Goal: Communication & Community: Share content

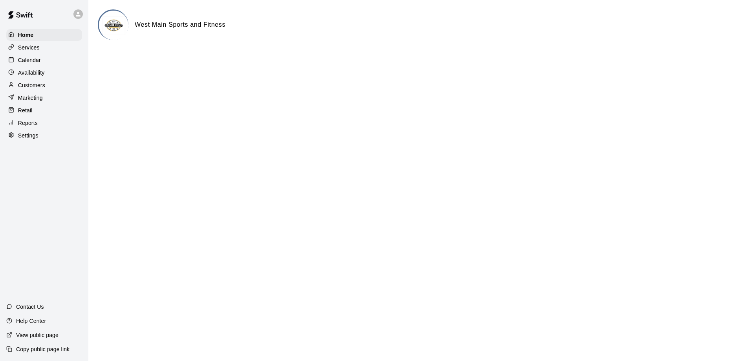
click at [32, 122] on p "Reports" at bounding box center [28, 123] width 20 height 8
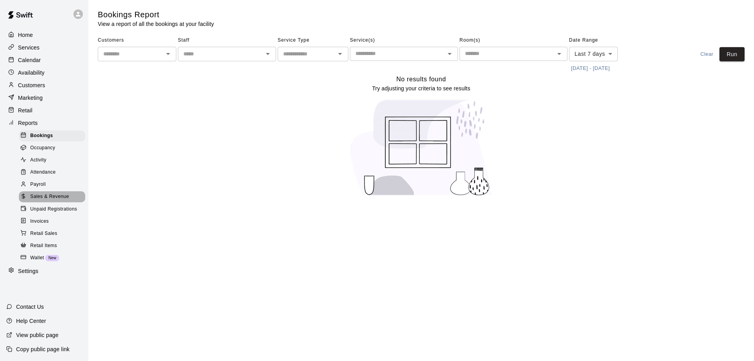
click at [42, 200] on span "Sales & Revenue" at bounding box center [49, 197] width 39 height 8
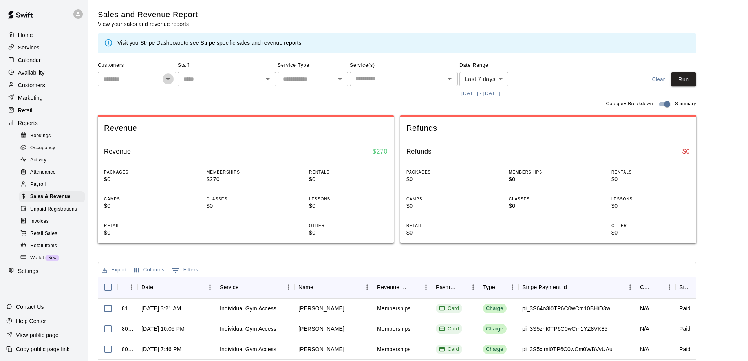
click at [169, 82] on icon "Open" at bounding box center [167, 78] width 9 height 9
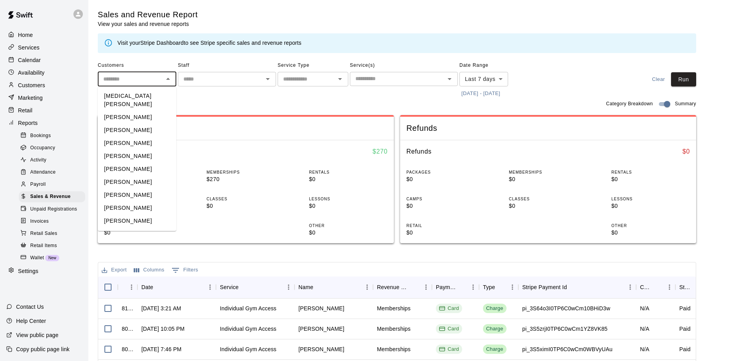
click at [131, 164] on li "[PERSON_NAME]" at bounding box center [137, 168] width 78 height 13
type input "**********"
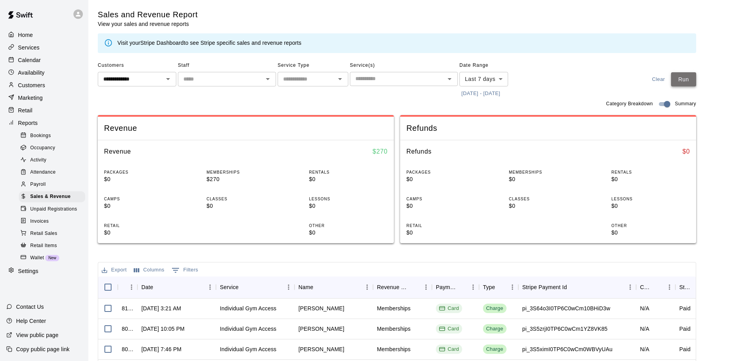
click at [575, 82] on button "Run" at bounding box center [683, 79] width 25 height 15
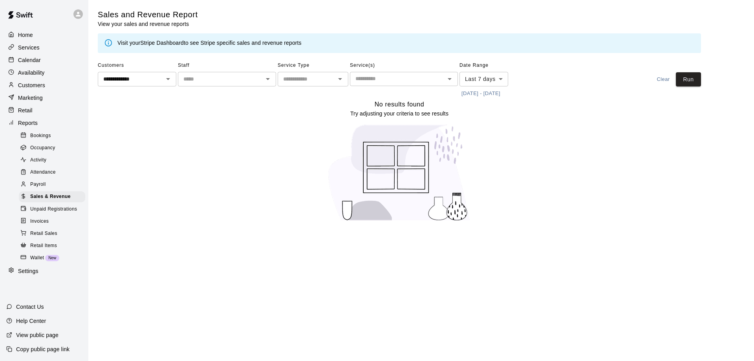
click at [37, 88] on p "Customers" at bounding box center [31, 85] width 27 height 8
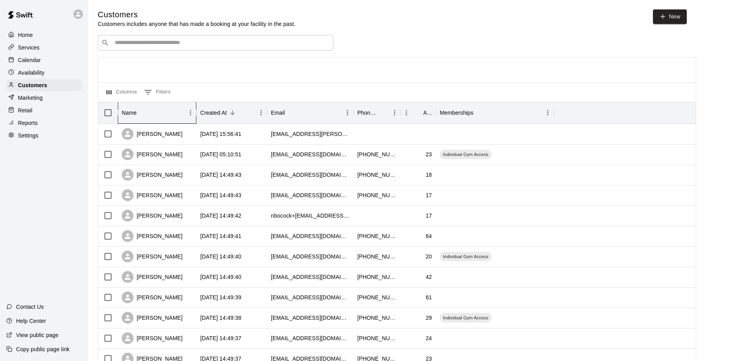
click at [157, 113] on div "Name" at bounding box center [153, 113] width 63 height 22
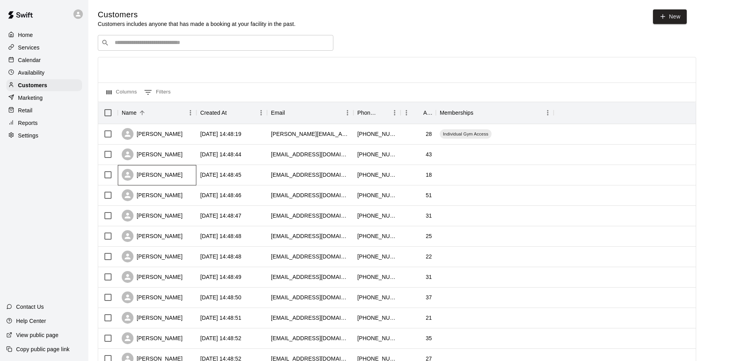
click at [138, 178] on div "Aiden Robbins" at bounding box center [152, 175] width 61 height 12
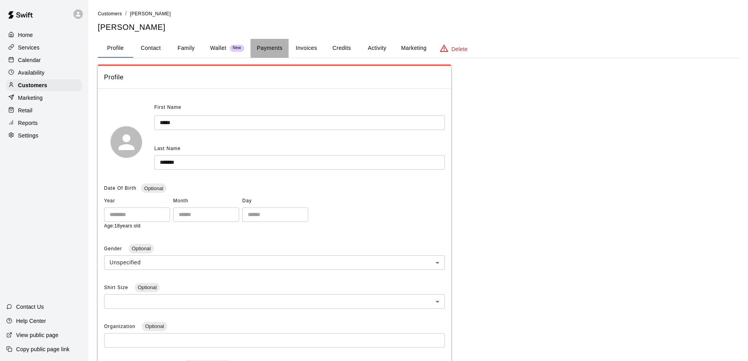
click at [279, 47] on button "Payments" at bounding box center [269, 48] width 38 height 19
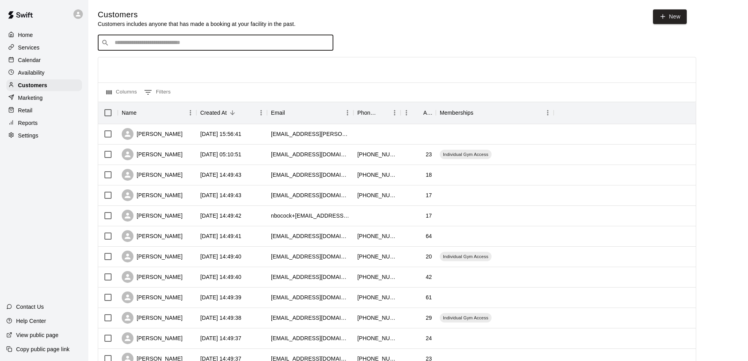
click at [142, 45] on input "Search customers by name or email" at bounding box center [220, 43] width 217 height 8
type input "**"
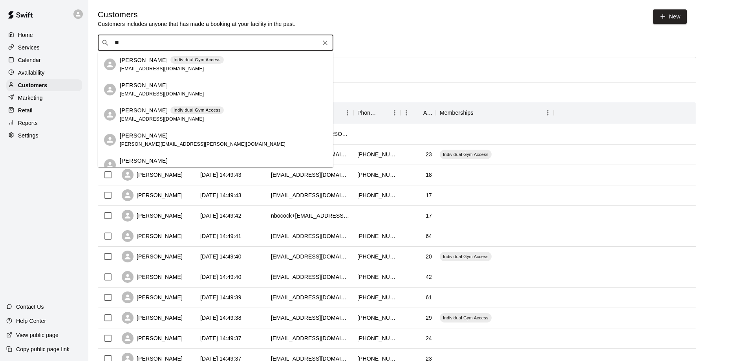
scroll to position [78, 0]
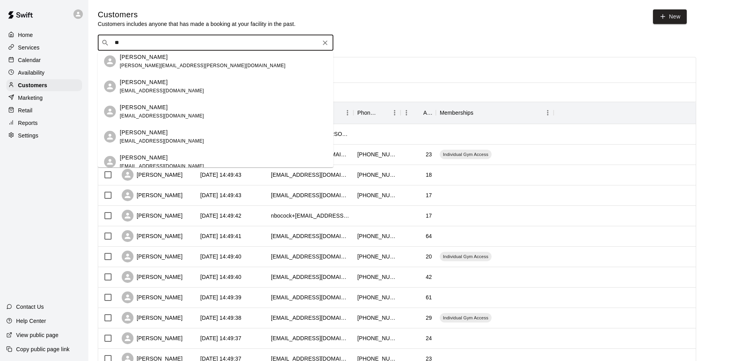
click at [131, 158] on p "Caleb Furmage" at bounding box center [144, 157] width 48 height 8
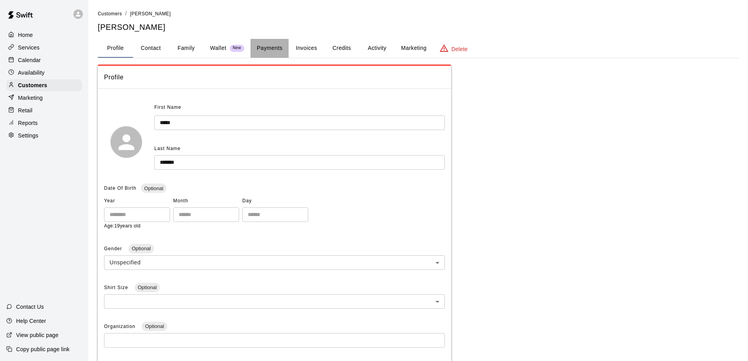
click at [270, 47] on button "Payments" at bounding box center [269, 48] width 38 height 19
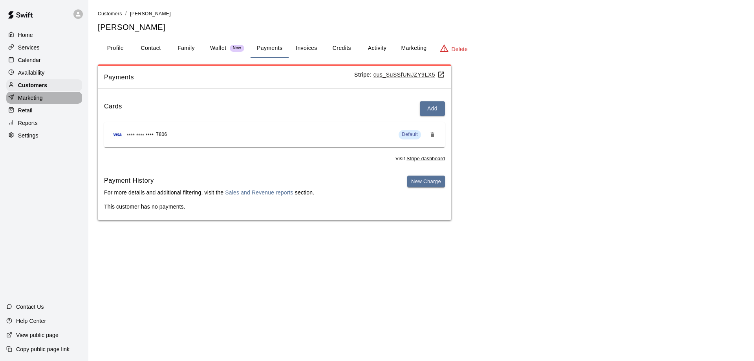
click at [37, 100] on p "Marketing" at bounding box center [30, 98] width 25 height 8
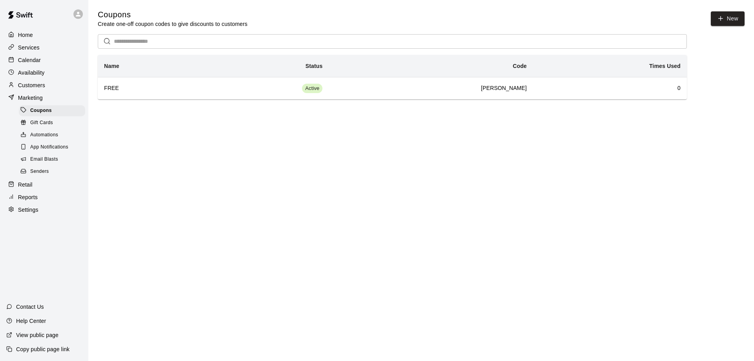
click at [26, 201] on p "Reports" at bounding box center [28, 197] width 20 height 8
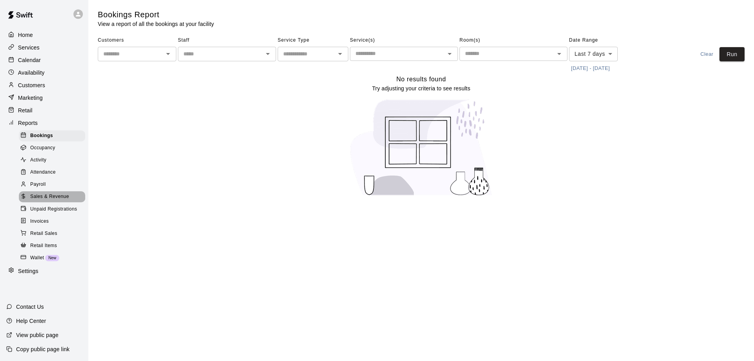
click at [48, 201] on span "Sales & Revenue" at bounding box center [49, 197] width 39 height 8
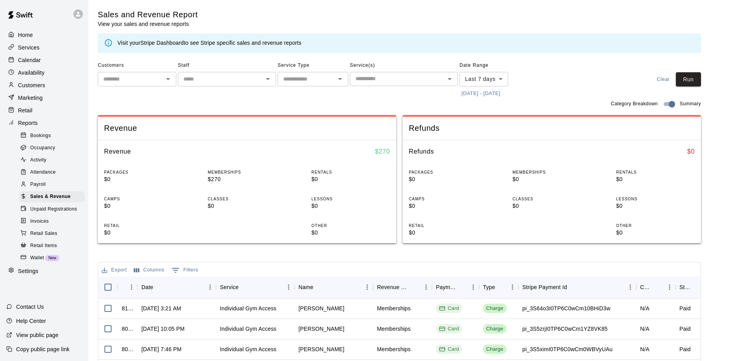
click at [500, 77] on body "Home Services Calendar Availability Customers Marketing Retail Reports Bookings…" at bounding box center [377, 270] width 754 height 540
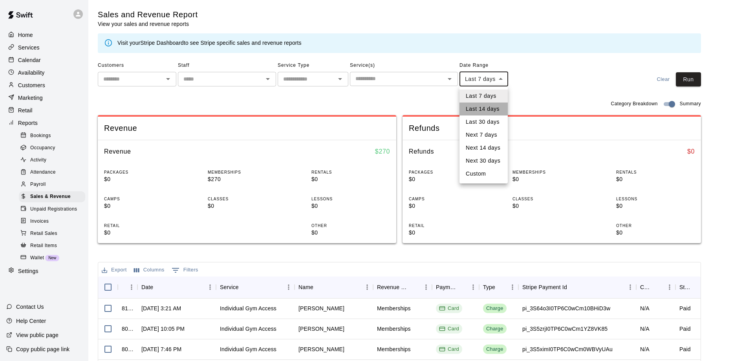
click at [482, 111] on li "Last 14 days" at bounding box center [483, 108] width 48 height 13
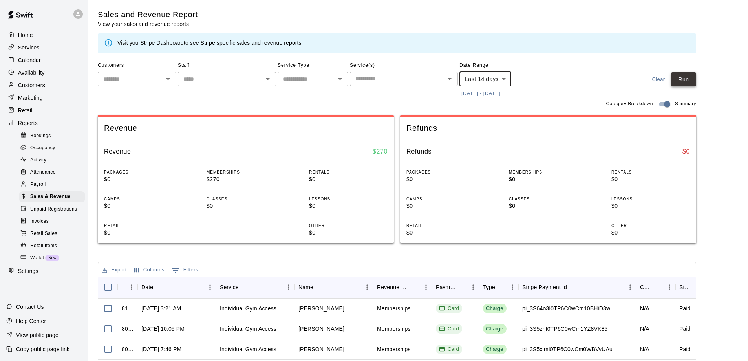
click at [575, 81] on button "Run" at bounding box center [683, 79] width 25 height 15
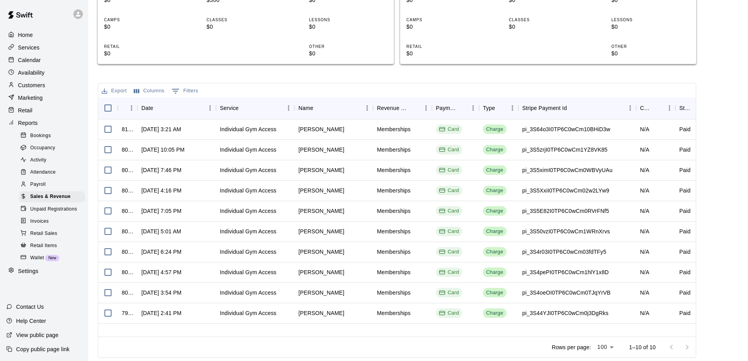
scroll to position [22, 0]
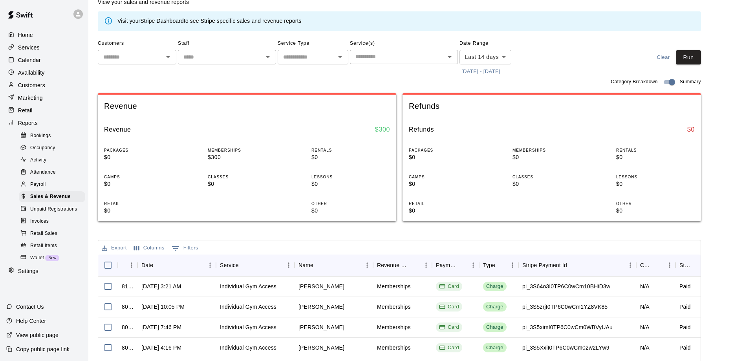
click at [507, 56] on body "Home Services Calendar Availability Customers Marketing Retail Reports Bookings…" at bounding box center [377, 248] width 754 height 540
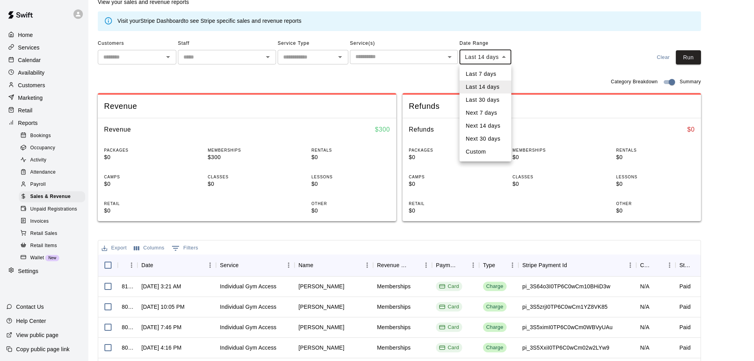
click at [476, 135] on li "Next 30 days" at bounding box center [485, 138] width 52 height 13
click at [504, 55] on body "Home Services Calendar Availability Customers Marketing Retail Reports Bookings…" at bounding box center [377, 248] width 754 height 540
click at [575, 64] on div at bounding box center [377, 180] width 754 height 361
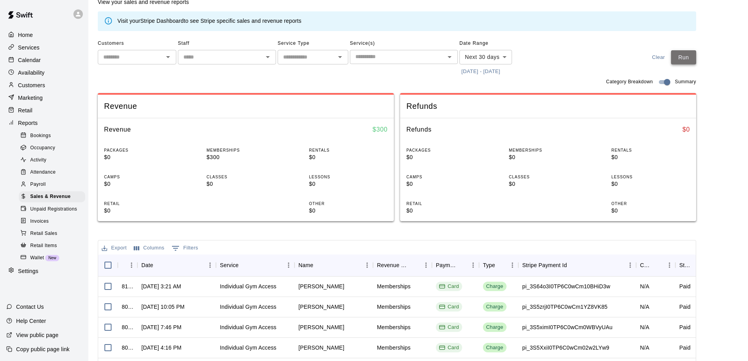
click at [575, 60] on button "Run" at bounding box center [683, 57] width 25 height 15
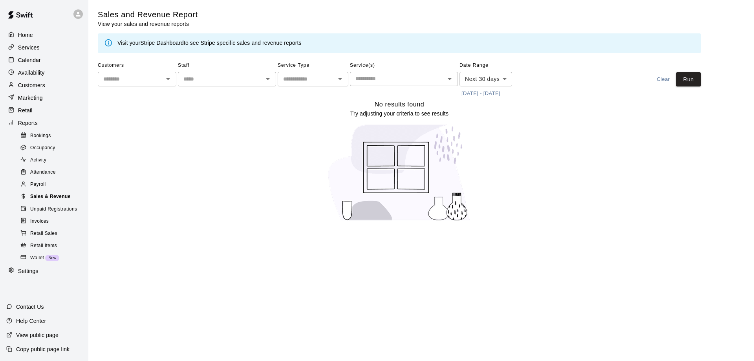
click at [53, 201] on span "Sales & Revenue" at bounding box center [50, 197] width 40 height 8
click at [507, 79] on body "Home Services Calendar Availability Customers Marketing Retail Reports Bookings…" at bounding box center [377, 115] width 754 height 231
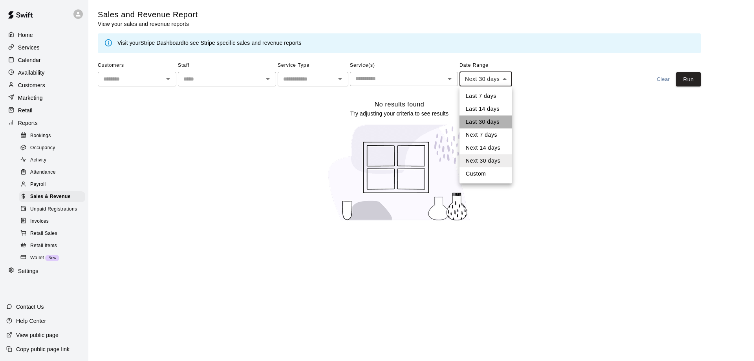
click at [480, 121] on li "Last 30 days" at bounding box center [485, 121] width 53 height 13
type input "*****"
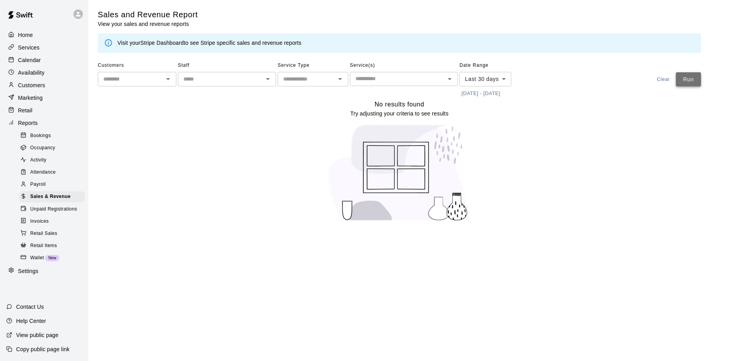
click at [575, 77] on button "Run" at bounding box center [687, 79] width 25 height 15
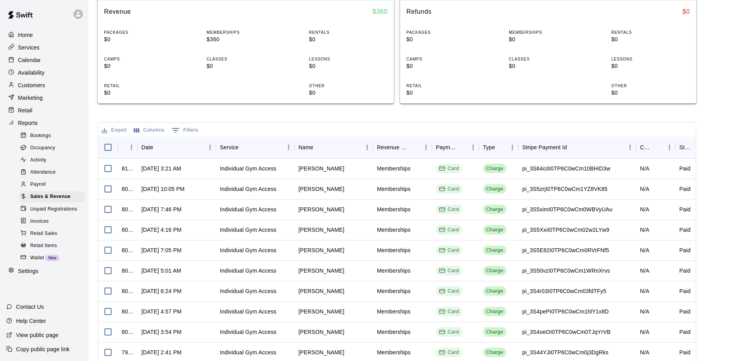
scroll to position [61, 0]
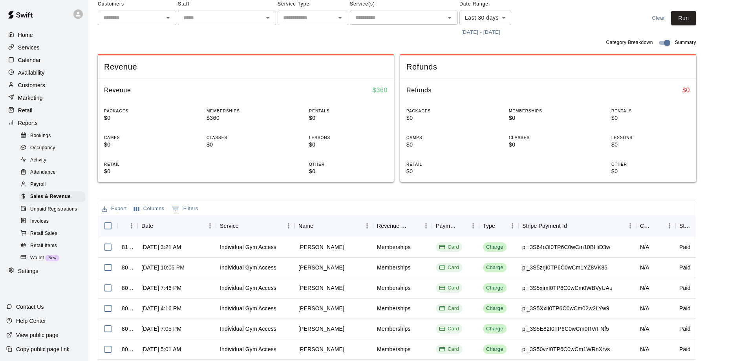
click at [33, 89] on p "Customers" at bounding box center [31, 85] width 27 height 8
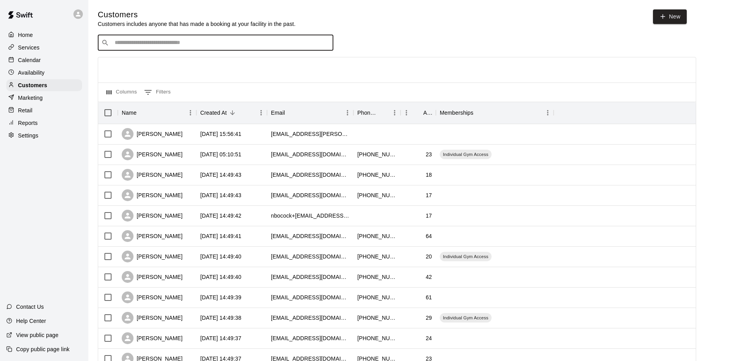
click at [135, 46] on input "Search customers by name or email" at bounding box center [220, 43] width 217 height 8
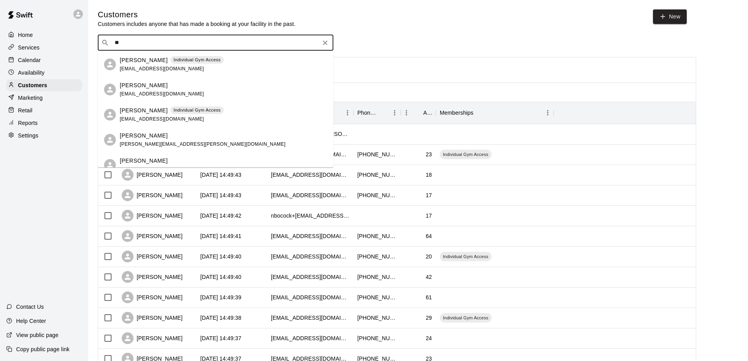
type input "***"
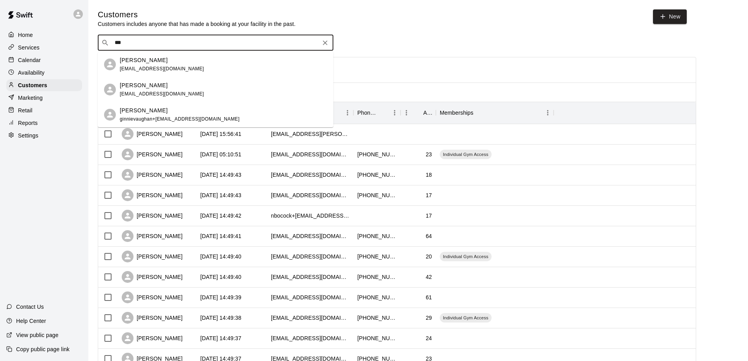
click at [150, 93] on span "cjfurmage21@gmail.com" at bounding box center [162, 93] width 84 height 5
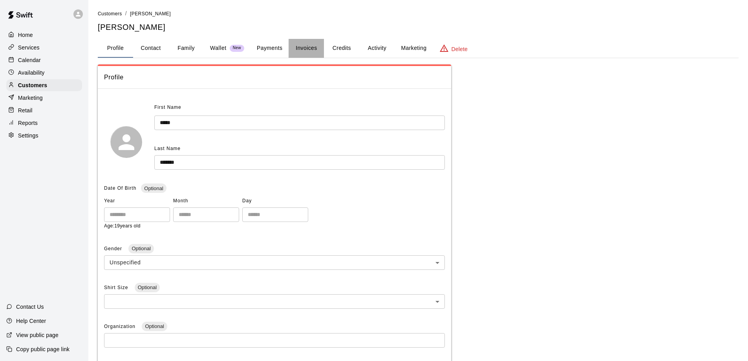
click at [302, 47] on button "Invoices" at bounding box center [305, 48] width 35 height 19
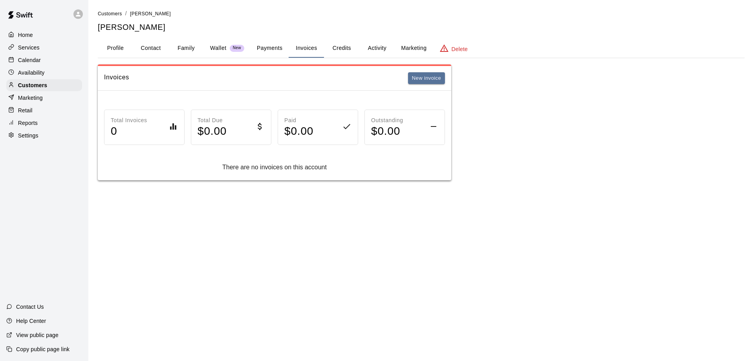
click at [113, 46] on button "Profile" at bounding box center [115, 48] width 35 height 19
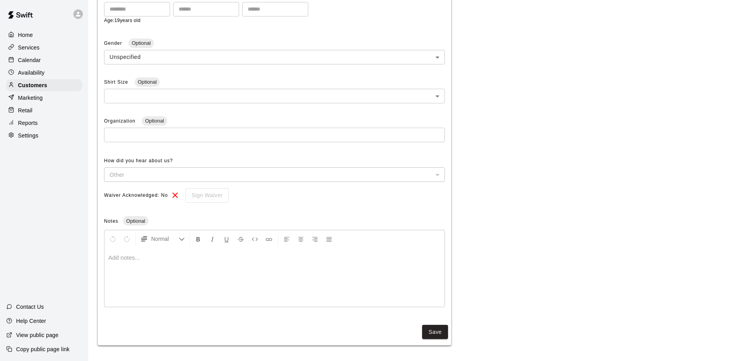
scroll to position [89, 0]
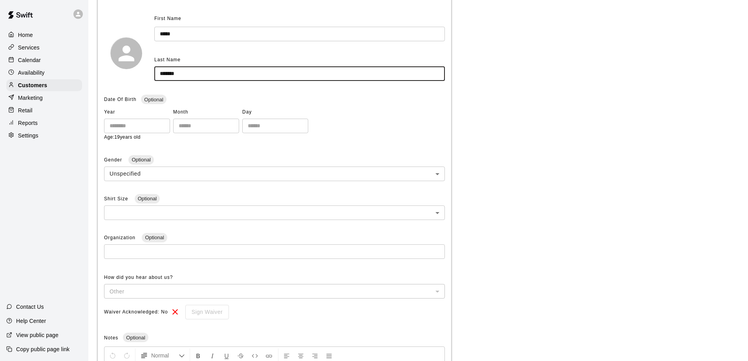
click at [199, 72] on input "*******" at bounding box center [299, 73] width 290 height 15
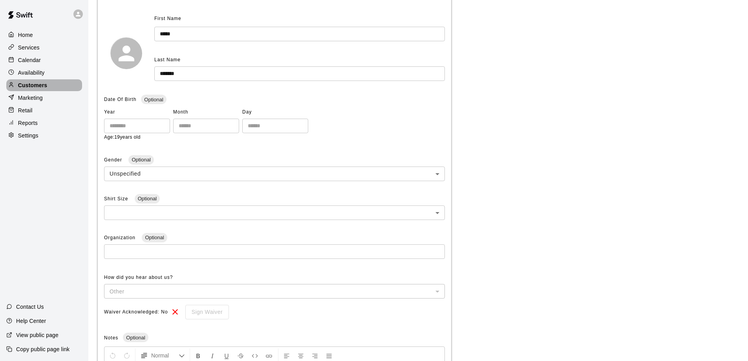
click at [25, 87] on p "Customers" at bounding box center [32, 85] width 29 height 8
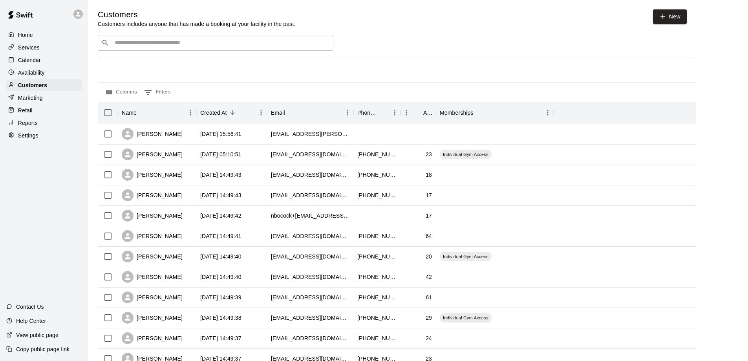
click at [157, 42] on input "Search customers by name or email" at bounding box center [220, 43] width 217 height 8
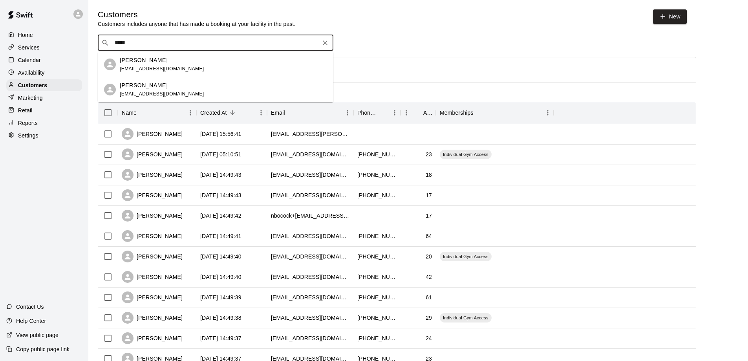
type input "*****"
click at [154, 62] on p "Caleb Jeffreys" at bounding box center [144, 60] width 48 height 8
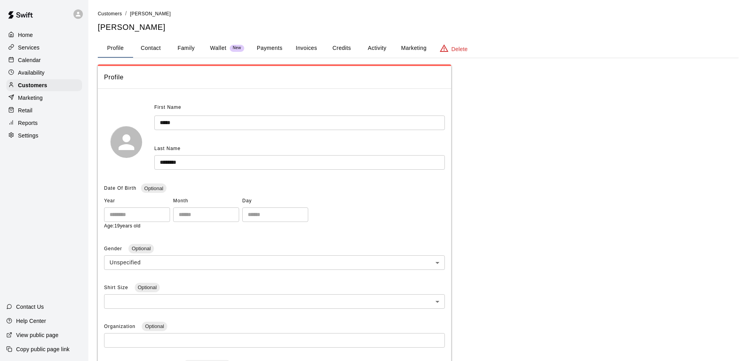
click at [275, 47] on button "Payments" at bounding box center [269, 48] width 38 height 19
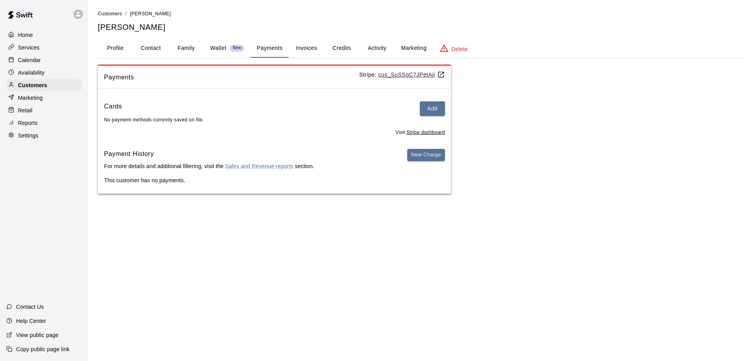
click at [133, 178] on p "This customer has no payments." at bounding box center [274, 180] width 341 height 8
click at [27, 88] on p "Customers" at bounding box center [32, 85] width 29 height 8
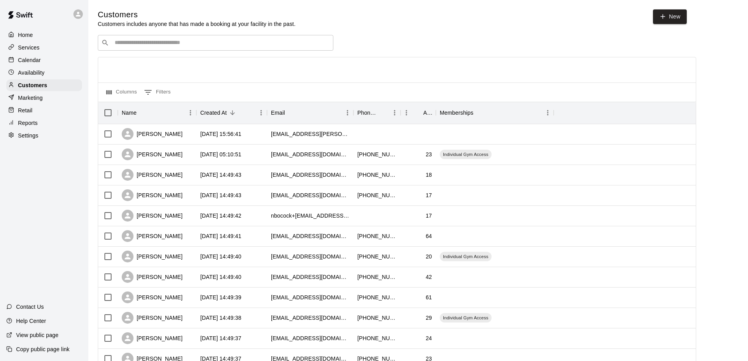
click at [135, 47] on input "Search customers by name or email" at bounding box center [220, 43] width 217 height 8
drag, startPoint x: 157, startPoint y: 34, endPoint x: 88, endPoint y: 24, distance: 69.3
click at [88, 24] on main "Customers Customers includes anyone that has made a booking at your facility in…" at bounding box center [417, 338] width 659 height 677
click at [206, 72] on div at bounding box center [396, 69] width 597 height 25
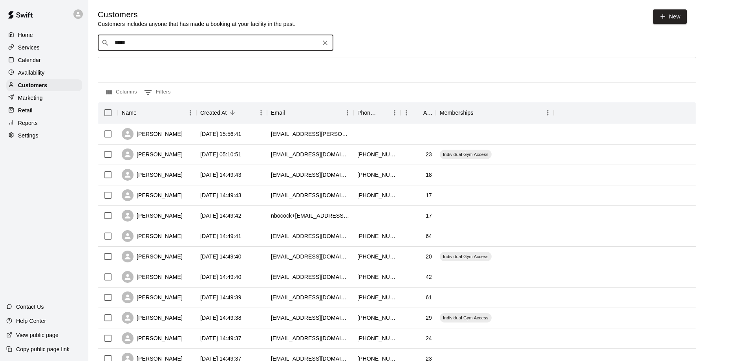
drag, startPoint x: 144, startPoint y: 42, endPoint x: 99, endPoint y: 40, distance: 45.2
click at [99, 40] on div "​ ***** ​" at bounding box center [215, 43] width 235 height 16
type input "***"
click at [144, 57] on p "Emmett Griffin" at bounding box center [144, 60] width 48 height 8
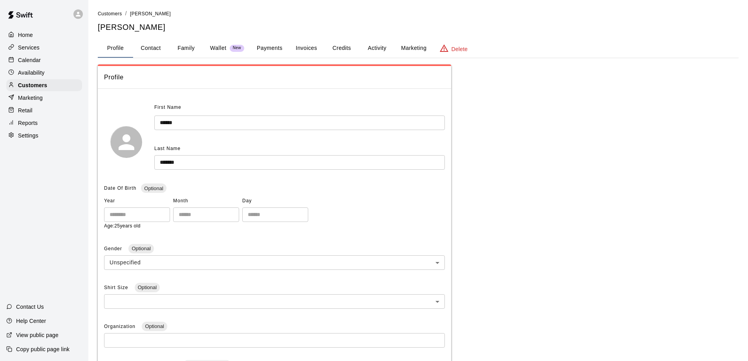
click at [276, 45] on button "Payments" at bounding box center [269, 48] width 38 height 19
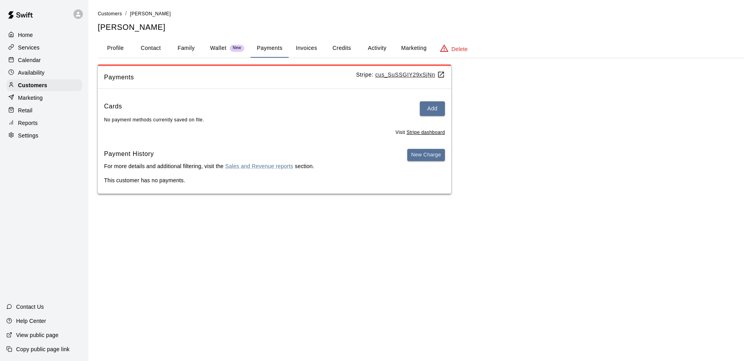
click at [140, 167] on p "For more details and additional filtering, visit the Sales and Revenue reports …" at bounding box center [209, 166] width 210 height 8
click at [30, 84] on p "Customers" at bounding box center [32, 85] width 29 height 8
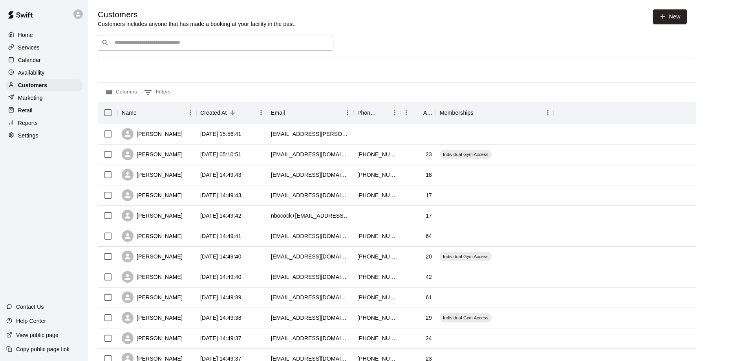
click at [137, 44] on input "Search customers by name or email" at bounding box center [220, 43] width 217 height 8
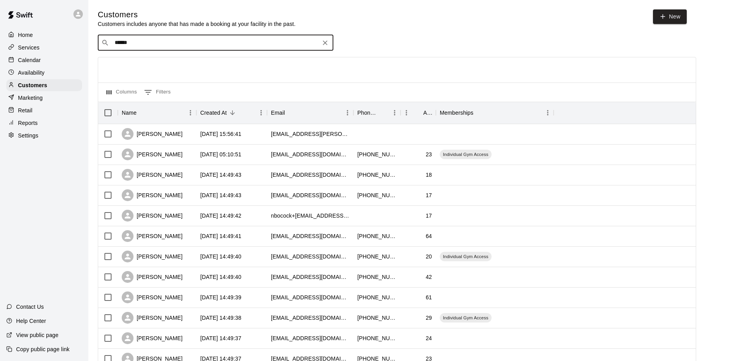
type input "*****"
click at [134, 61] on p "Jesse Brown" at bounding box center [144, 60] width 48 height 8
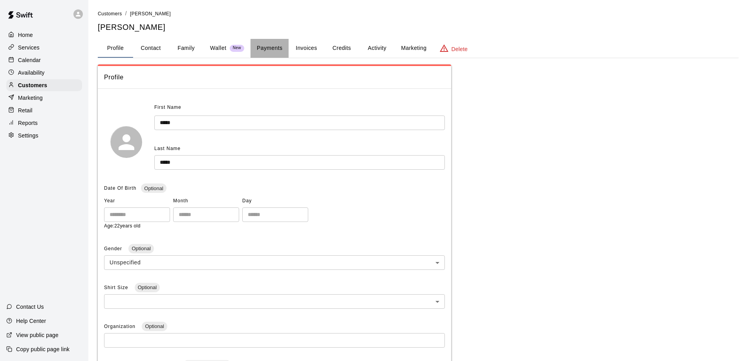
click at [266, 46] on button "Payments" at bounding box center [269, 48] width 38 height 19
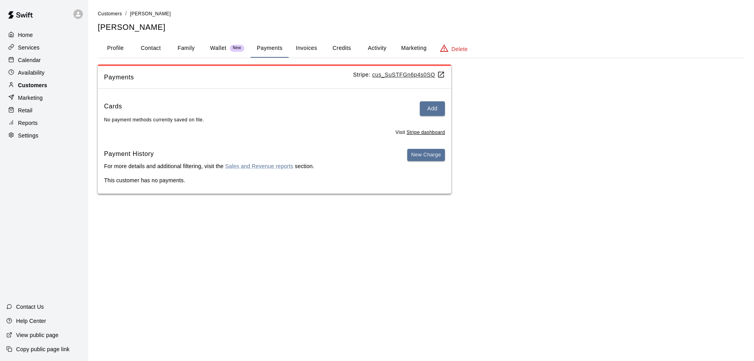
click at [36, 88] on p "Customers" at bounding box center [32, 85] width 29 height 8
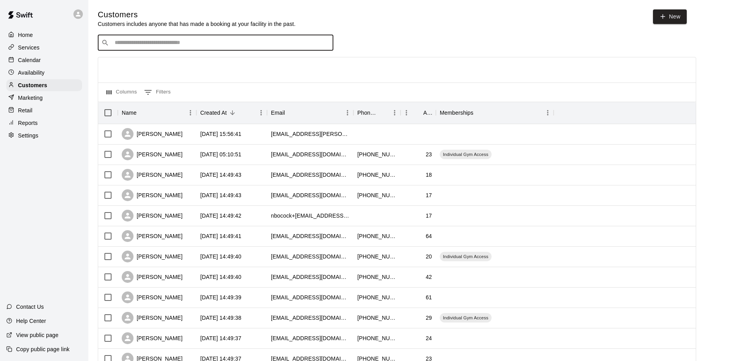
click at [142, 43] on input "Search customers by name or email" at bounding box center [220, 43] width 217 height 8
type input "****"
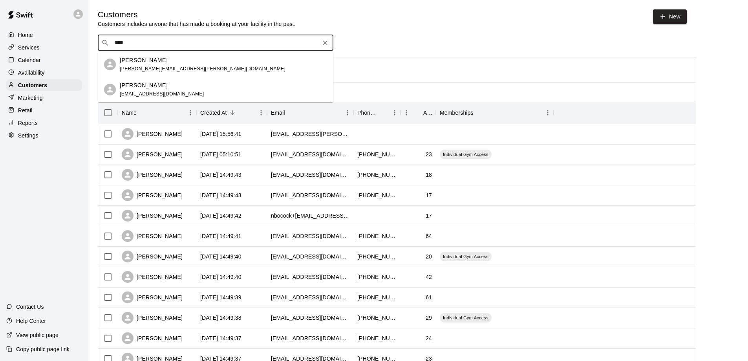
click at [134, 60] on p "Josh Howard" at bounding box center [144, 60] width 48 height 8
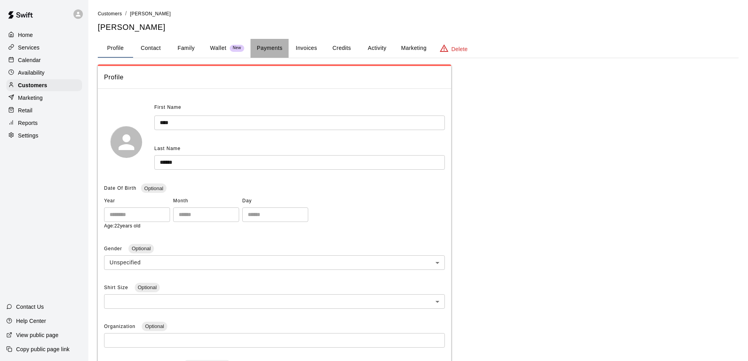
click at [269, 44] on button "Payments" at bounding box center [269, 48] width 38 height 19
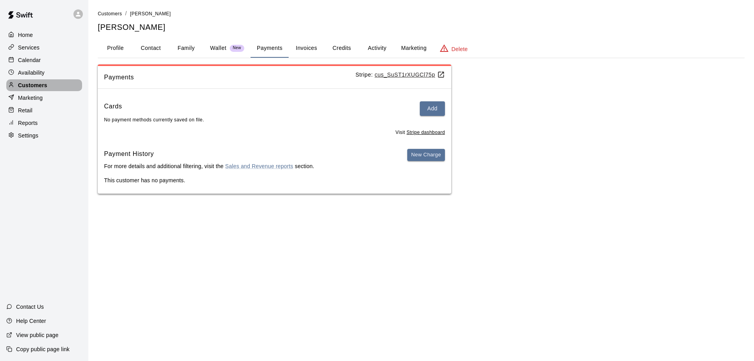
click at [35, 89] on p "Customers" at bounding box center [32, 85] width 29 height 8
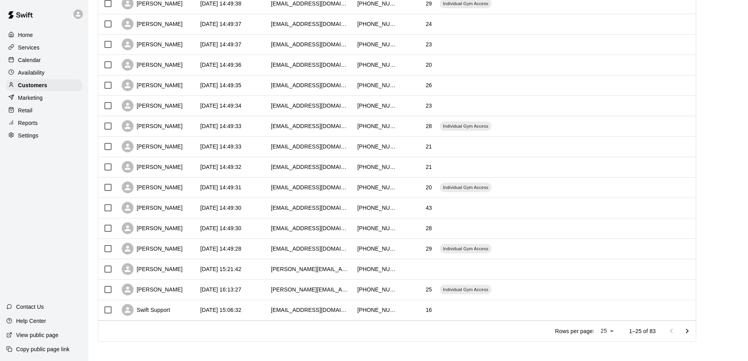
scroll to position [318, 0]
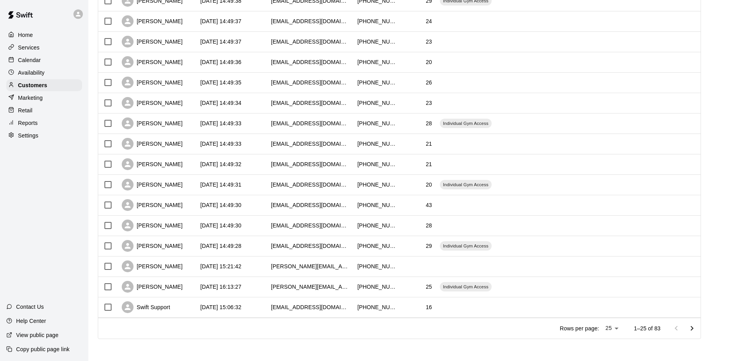
click at [575, 272] on body "Home Services Calendar Availability Customers Marketing Retail Reports Settings…" at bounding box center [377, 21] width 754 height 677
click at [255, 212] on div at bounding box center [377, 180] width 754 height 361
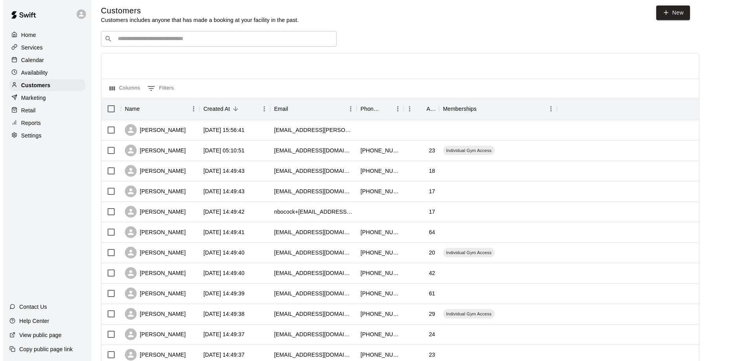
scroll to position [0, 0]
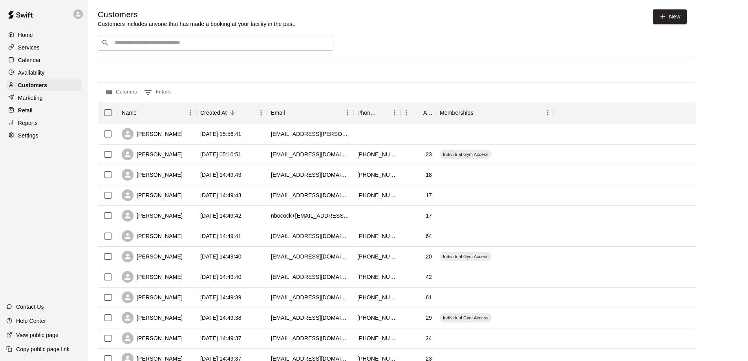
click at [169, 44] on input "Search customers by name or email" at bounding box center [220, 43] width 217 height 8
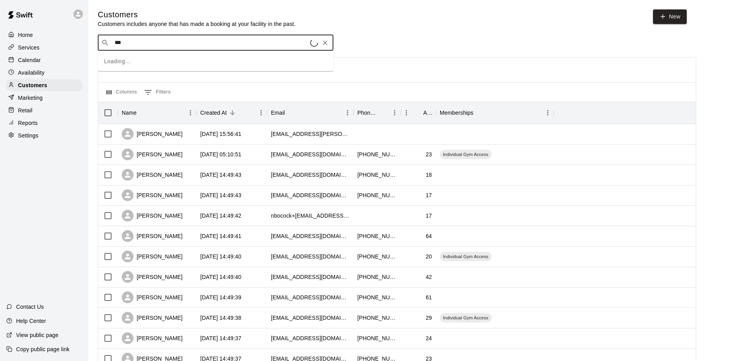
type input "****"
click at [132, 61] on p "Noah Cook" at bounding box center [144, 60] width 48 height 8
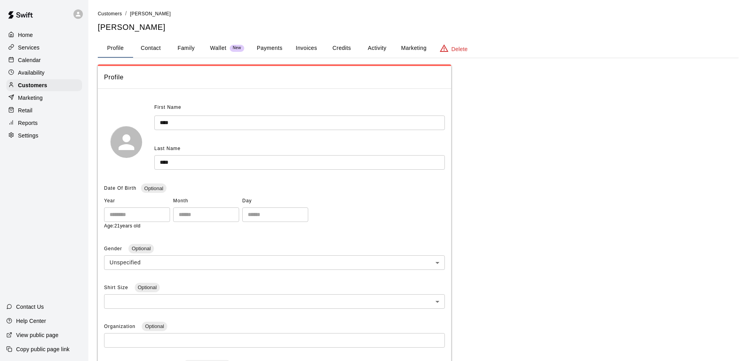
click at [276, 47] on button "Payments" at bounding box center [269, 48] width 38 height 19
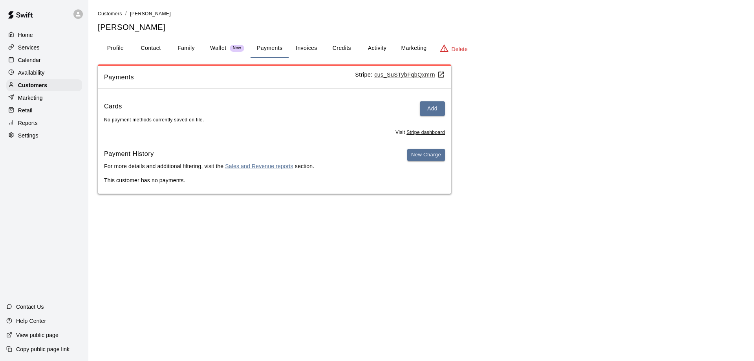
click at [235, 209] on html "Home Services Calendar Availability Customers Marketing Retail Reports Settings…" at bounding box center [377, 104] width 754 height 209
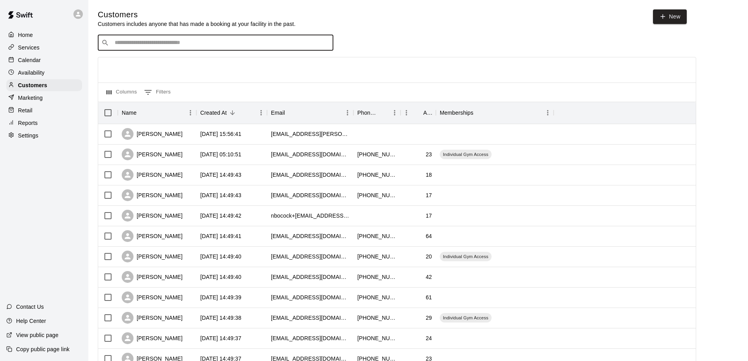
click at [131, 47] on input "Search customers by name or email" at bounding box center [220, 43] width 217 height 8
type input "*****"
click at [139, 60] on p "Nolan Medley" at bounding box center [144, 60] width 48 height 8
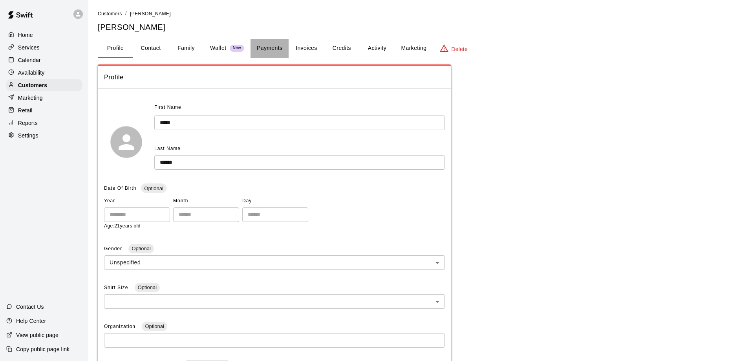
click at [265, 50] on button "Payments" at bounding box center [269, 48] width 38 height 19
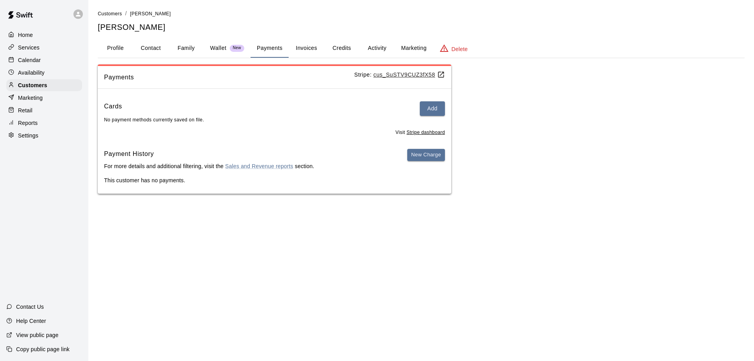
click at [209, 209] on html "Home Services Calendar Availability Customers Marketing Retail Reports Settings…" at bounding box center [377, 104] width 754 height 209
click at [44, 101] on div "Marketing" at bounding box center [44, 98] width 76 height 12
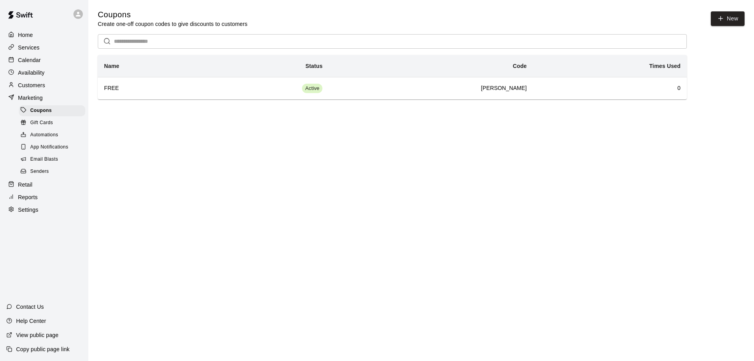
click at [42, 161] on span "Email Blasts" at bounding box center [44, 159] width 28 height 8
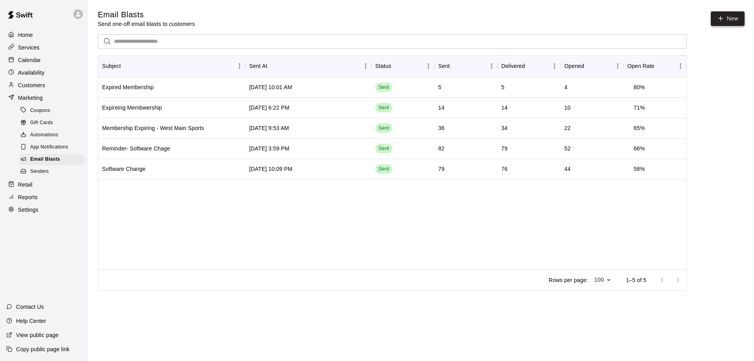
click at [575, 21] on link "New" at bounding box center [727, 18] width 34 height 15
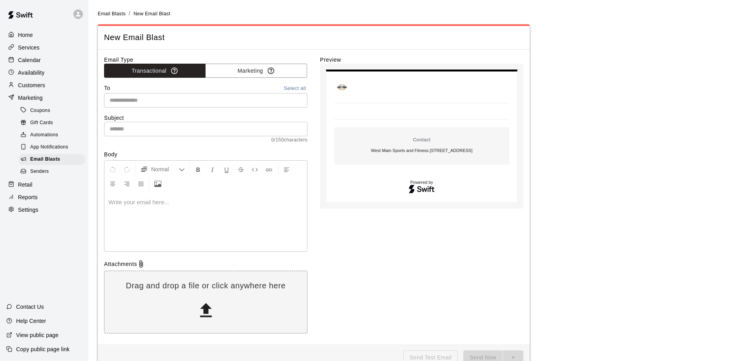
click at [116, 100] on input "text" at bounding box center [204, 100] width 197 height 10
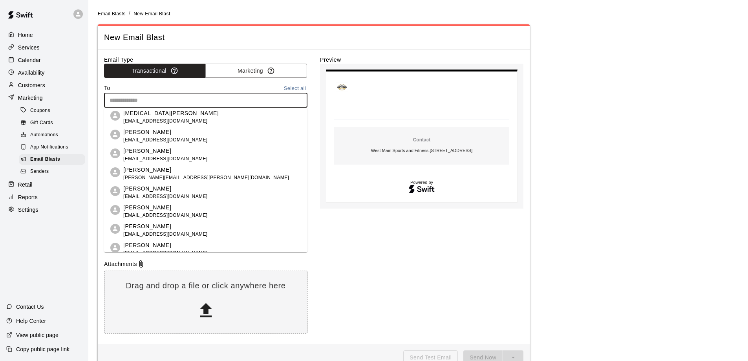
click at [130, 225] on p "Aimee Sparger" at bounding box center [165, 226] width 84 height 8
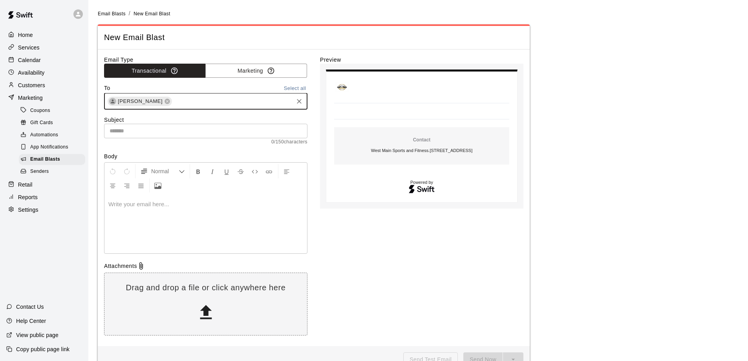
click at [173, 102] on input "text" at bounding box center [232, 101] width 119 height 10
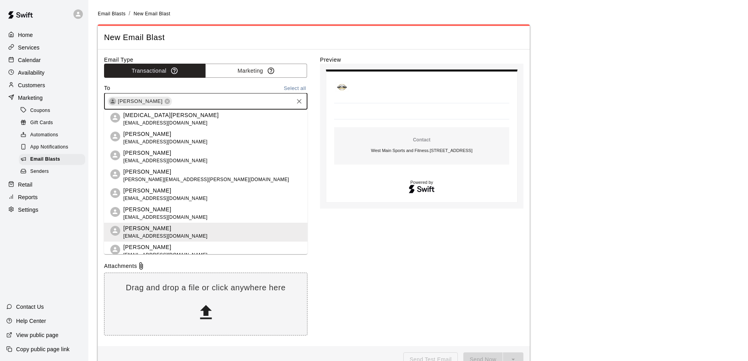
scroll to position [39, 0]
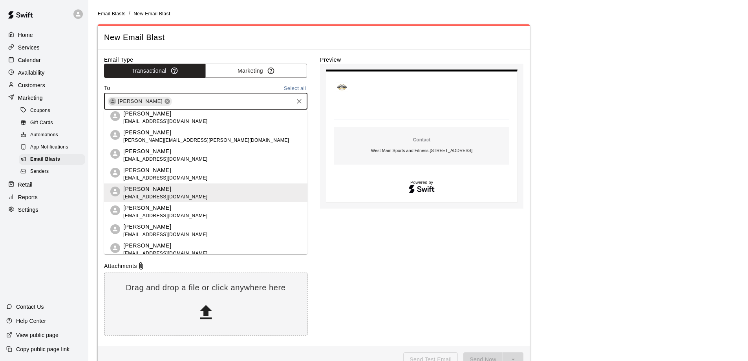
click at [164, 102] on icon at bounding box center [167, 101] width 6 height 6
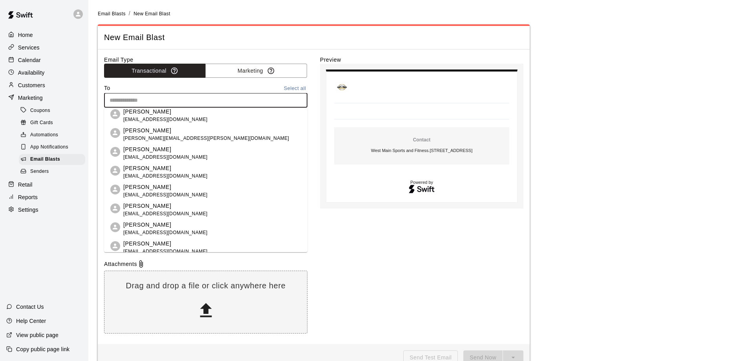
click at [24, 88] on p "Customers" at bounding box center [31, 85] width 27 height 8
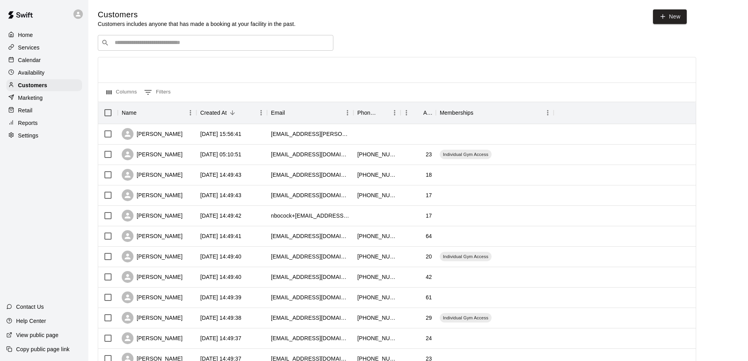
click at [139, 47] on input "Search customers by name or email" at bounding box center [220, 43] width 217 height 8
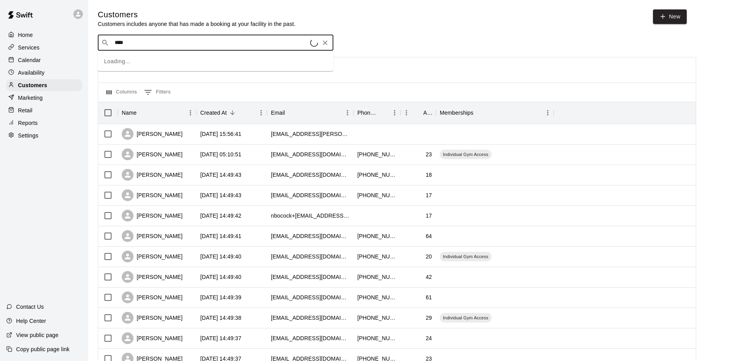
type input "*****"
click at [135, 57] on p "Aimee Sparger" at bounding box center [144, 60] width 48 height 8
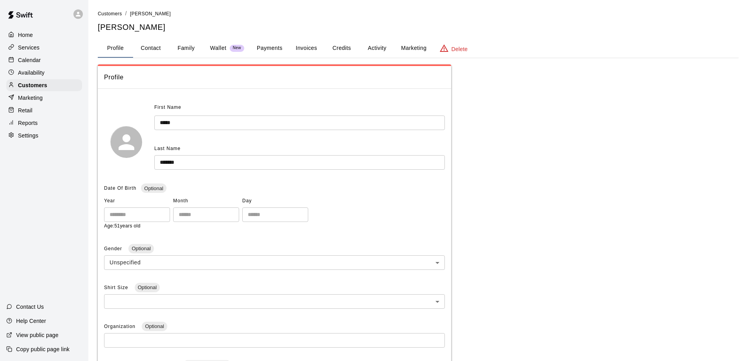
click at [274, 47] on button "Payments" at bounding box center [269, 48] width 38 height 19
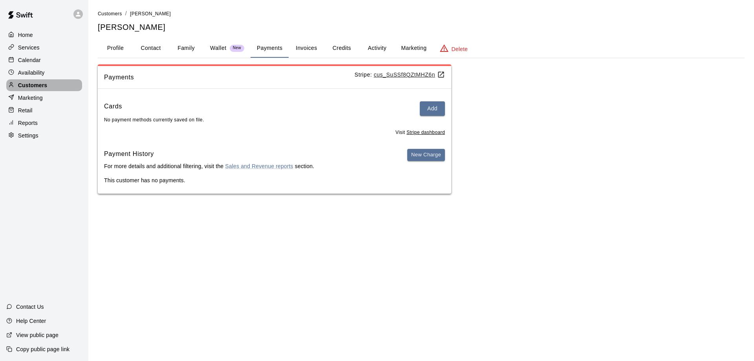
click at [26, 85] on p "Customers" at bounding box center [32, 85] width 29 height 8
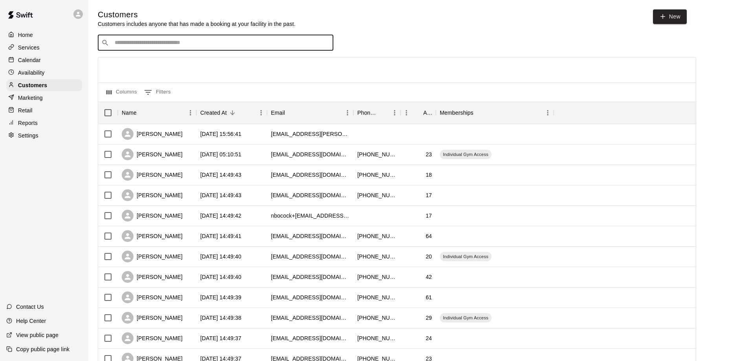
click at [159, 46] on input "Search customers by name or email" at bounding box center [220, 43] width 217 height 8
type input "***"
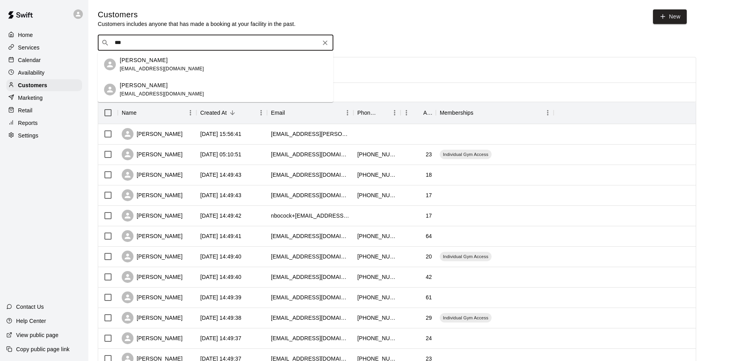
click at [142, 81] on p "Brian Sakalas" at bounding box center [144, 85] width 48 height 8
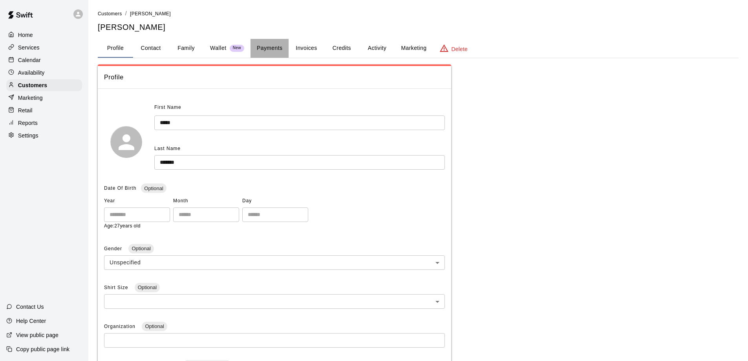
click at [267, 48] on button "Payments" at bounding box center [269, 48] width 38 height 19
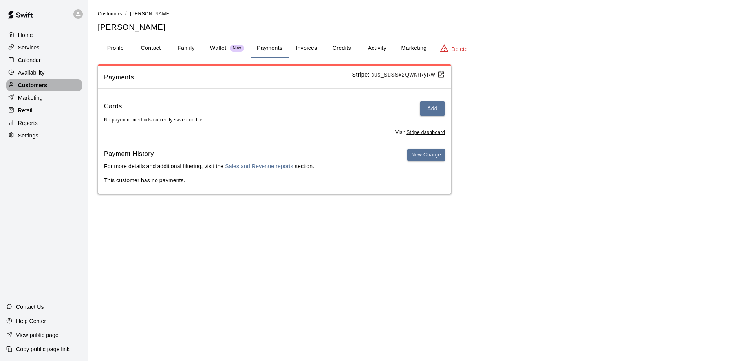
click at [42, 88] on p "Customers" at bounding box center [32, 85] width 29 height 8
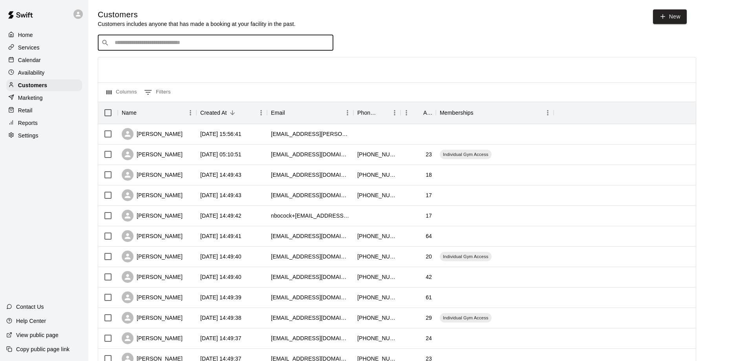
click at [162, 42] on input "Search customers by name or email" at bounding box center [220, 43] width 217 height 8
drag, startPoint x: 144, startPoint y: 46, endPoint x: 102, endPoint y: 40, distance: 42.9
click at [102, 40] on div "​ **** ​" at bounding box center [215, 43] width 235 height 16
type input "****"
drag, startPoint x: 131, startPoint y: 48, endPoint x: 110, endPoint y: 45, distance: 21.4
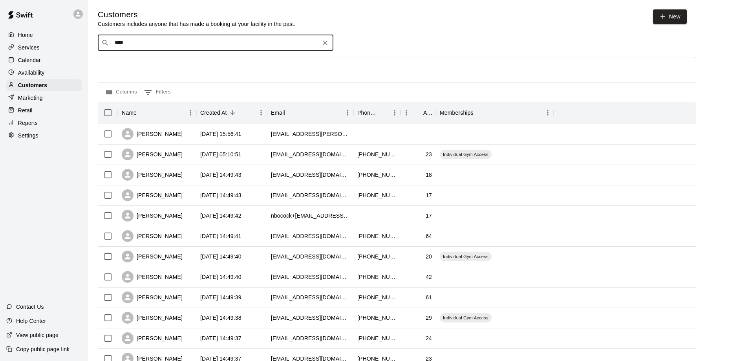
click at [110, 45] on div "​ **** ​" at bounding box center [215, 43] width 235 height 16
click at [113, 42] on input "****" at bounding box center [215, 43] width 206 height 8
drag, startPoint x: 124, startPoint y: 44, endPoint x: 115, endPoint y: 44, distance: 9.1
click at [115, 44] on input "****" at bounding box center [215, 43] width 206 height 8
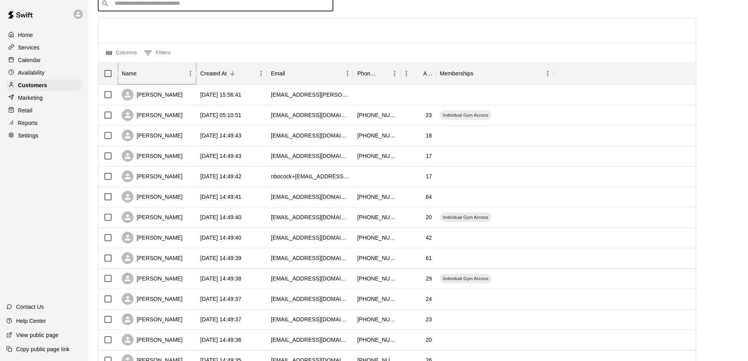
click at [144, 72] on icon "Sort" at bounding box center [142, 73] width 7 height 7
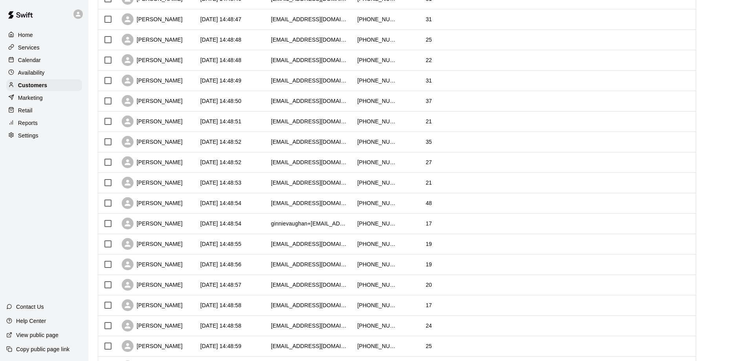
scroll to position [157, 0]
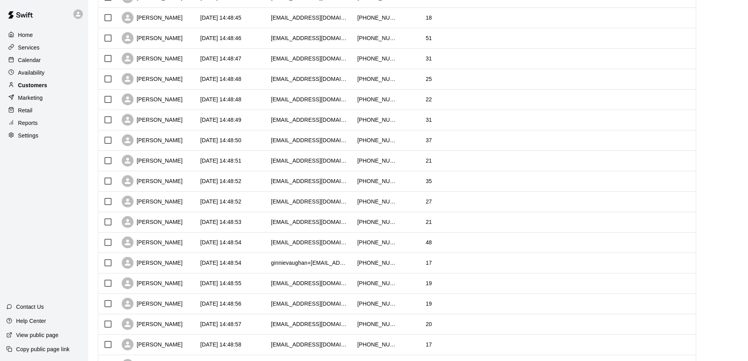
click at [24, 89] on p "Customers" at bounding box center [32, 85] width 29 height 8
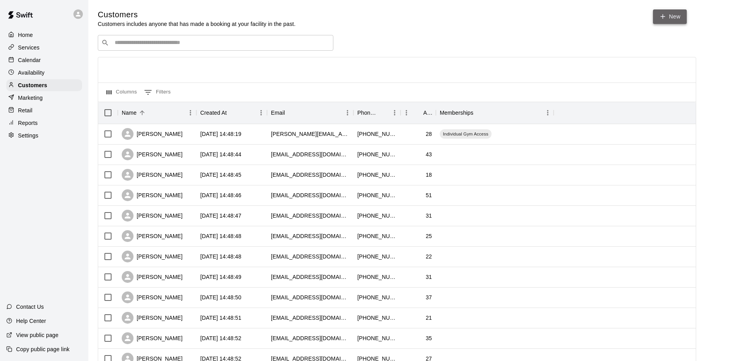
click at [665, 16] on icon at bounding box center [662, 16] width 7 height 7
select select "**"
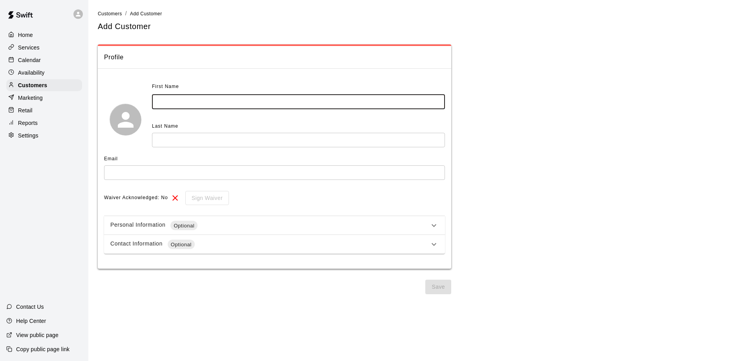
click at [188, 102] on input "text" at bounding box center [298, 102] width 293 height 15
type input "******"
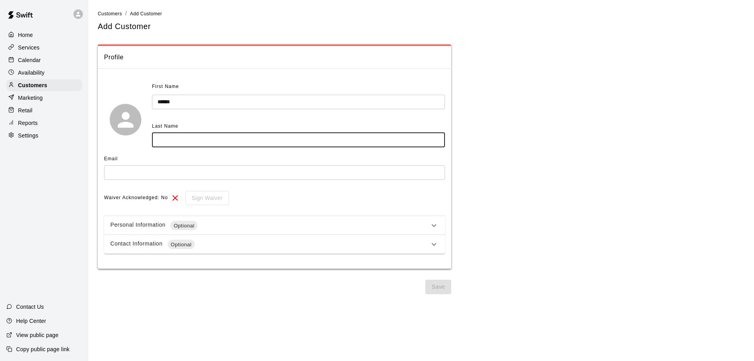
click at [157, 137] on input "text" at bounding box center [298, 140] width 293 height 15
type input "********"
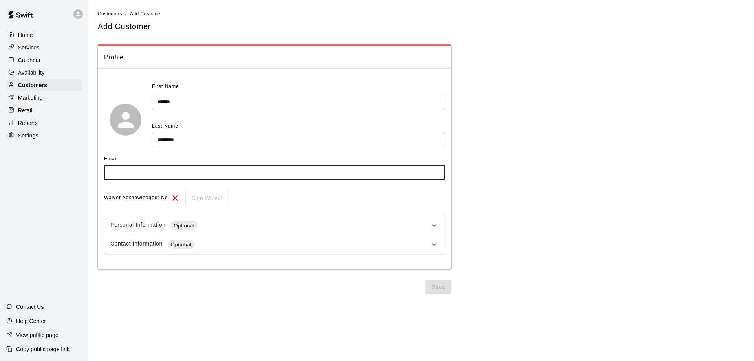
click at [126, 174] on input "text" at bounding box center [274, 172] width 341 height 15
type input "**********"
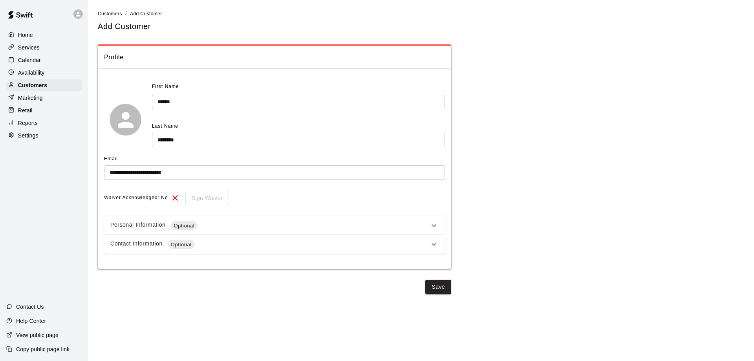
click at [310, 204] on div "Waiver Acknowledged: No Sign Waiver" at bounding box center [274, 198] width 341 height 15
click at [445, 288] on button "Save" at bounding box center [438, 286] width 26 height 15
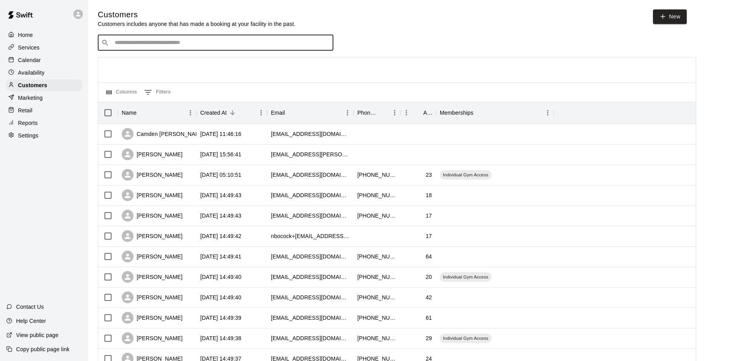
click at [144, 42] on input "Search customers by name or email" at bounding box center [220, 43] width 217 height 8
type input "***"
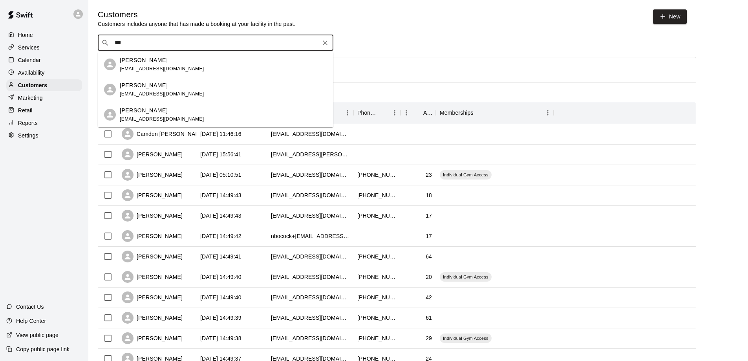
click at [151, 107] on p "Chase Rutledge" at bounding box center [144, 110] width 48 height 8
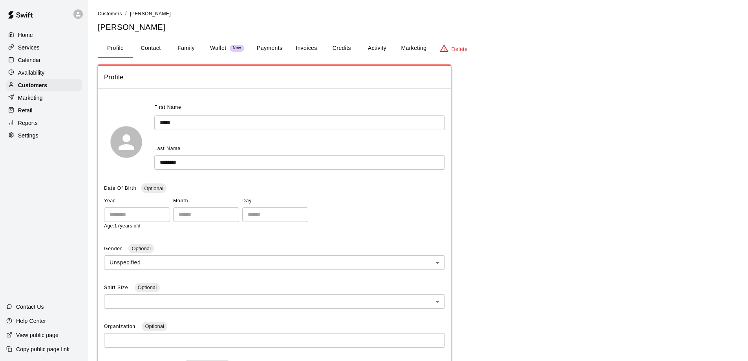
click at [268, 44] on button "Payments" at bounding box center [269, 48] width 38 height 19
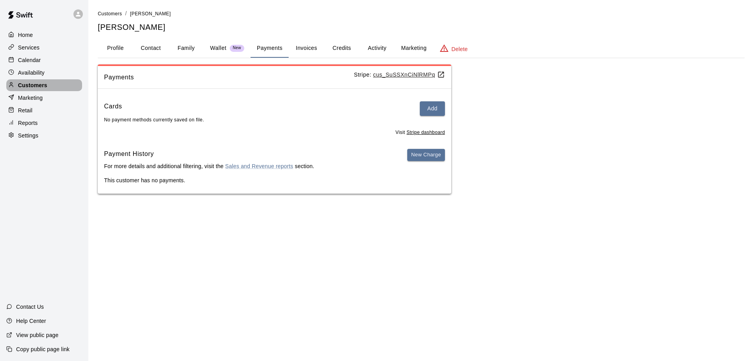
click at [27, 84] on p "Customers" at bounding box center [32, 85] width 29 height 8
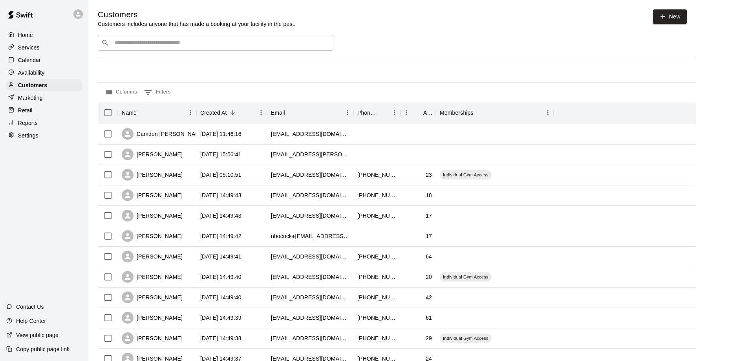
click at [146, 44] on input "Search customers by name or email" at bounding box center [220, 43] width 217 height 8
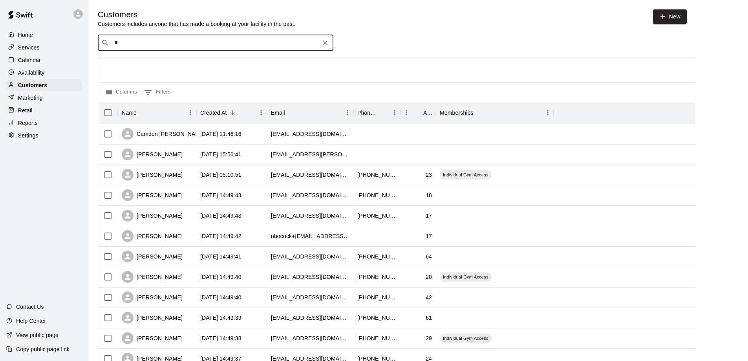
type input "**"
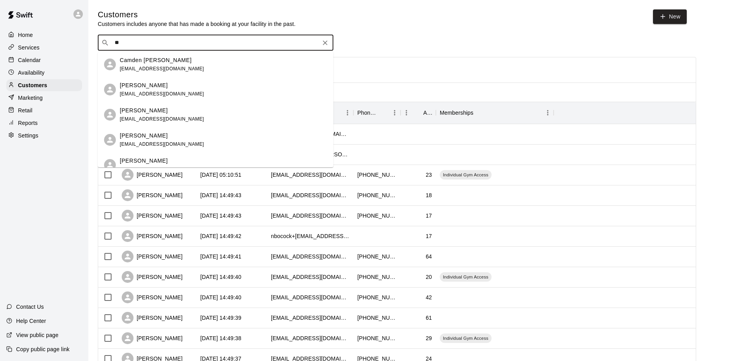
click at [139, 137] on p "Eli Taylor" at bounding box center [144, 135] width 48 height 8
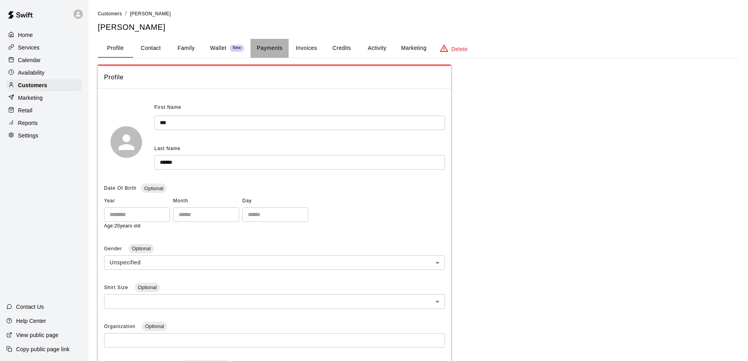
click at [261, 48] on button "Payments" at bounding box center [269, 48] width 38 height 19
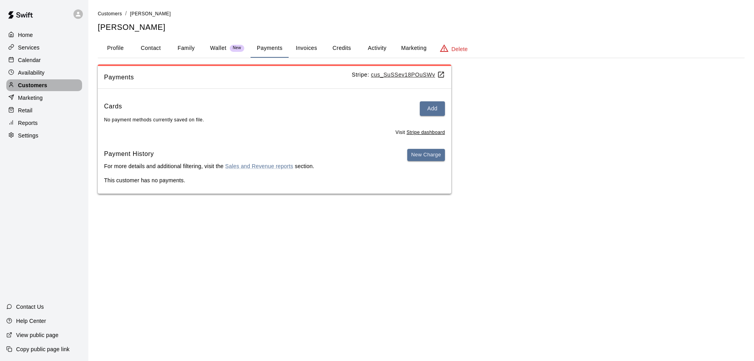
click at [25, 83] on p "Customers" at bounding box center [32, 85] width 29 height 8
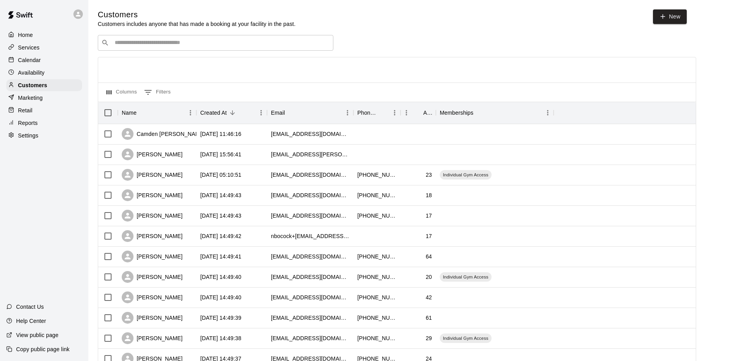
click at [132, 45] on input "Search customers by name or email" at bounding box center [220, 43] width 217 height 8
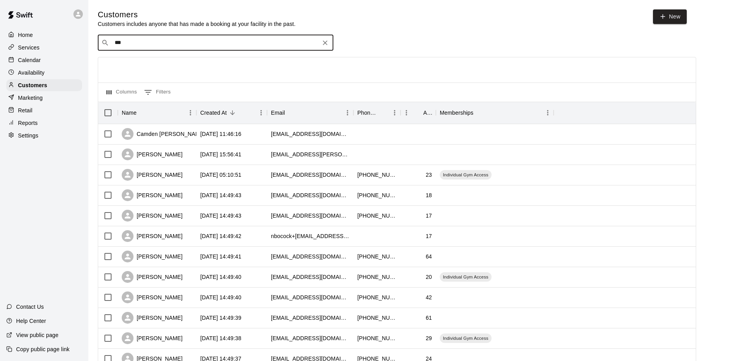
type input "****"
click at [129, 62] on p "Holden Custer" at bounding box center [169, 60] width 98 height 8
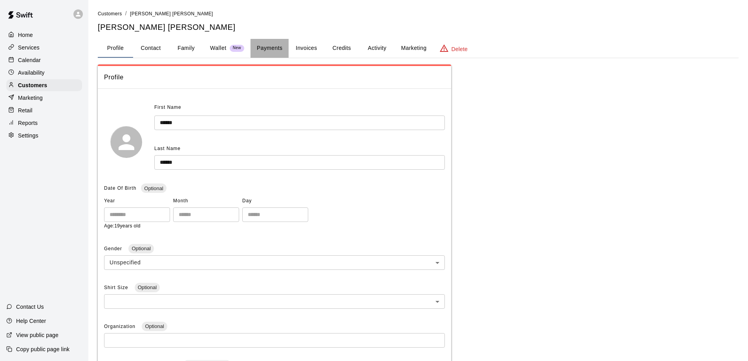
click at [273, 48] on button "Payments" at bounding box center [269, 48] width 38 height 19
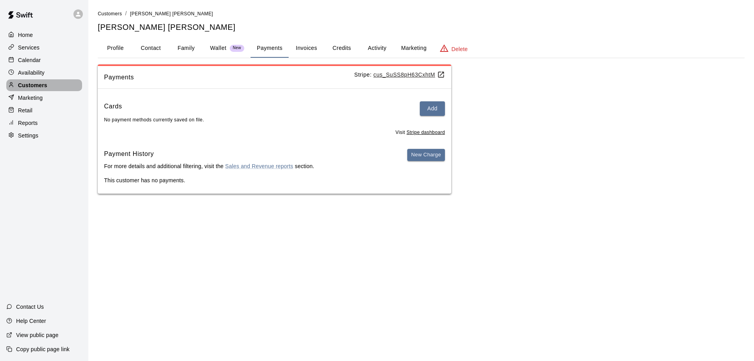
click at [28, 86] on p "Customers" at bounding box center [32, 85] width 29 height 8
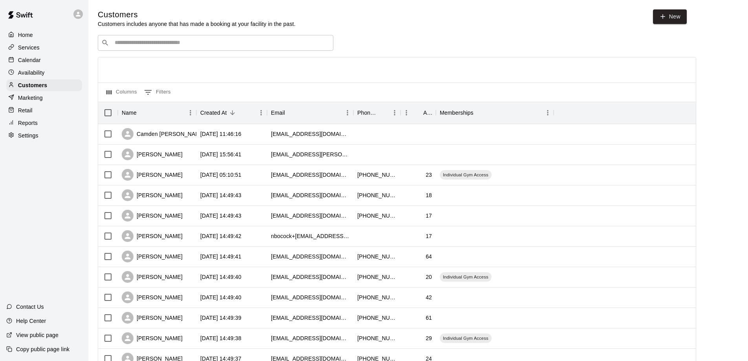
click at [133, 45] on input "Search customers by name or email" at bounding box center [220, 43] width 217 height 8
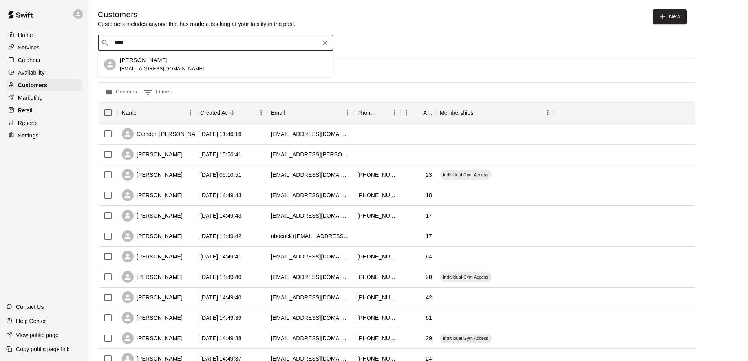
type input "*****"
click at [141, 59] on p "Jeremy Rutledge" at bounding box center [144, 60] width 48 height 8
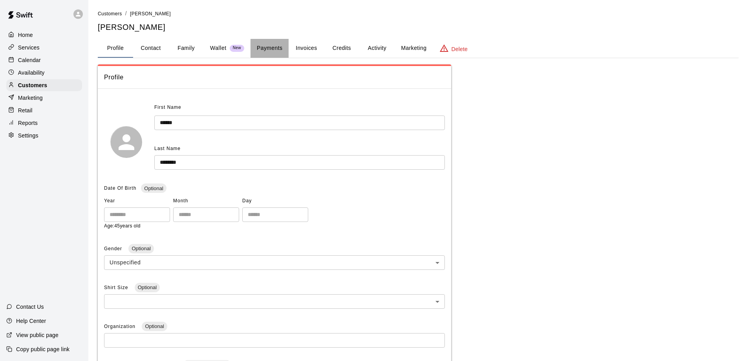
click at [263, 46] on button "Payments" at bounding box center [269, 48] width 38 height 19
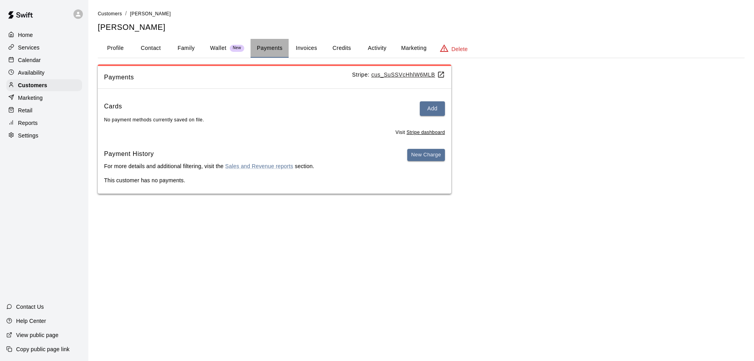
click at [270, 46] on button "Payments" at bounding box center [269, 48] width 38 height 19
click at [30, 88] on p "Customers" at bounding box center [32, 85] width 29 height 8
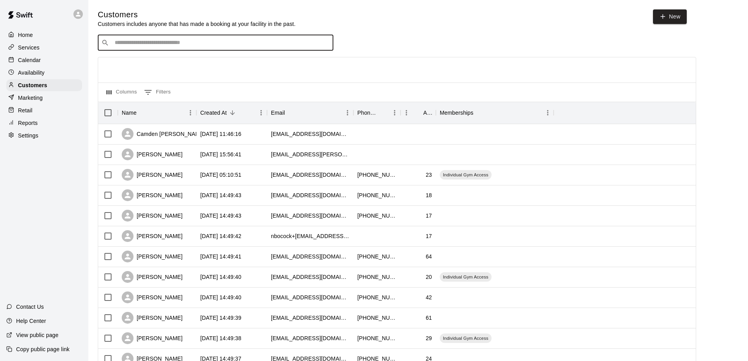
click at [140, 46] on input "Search customers by name or email" at bounding box center [220, 43] width 217 height 8
type input "*****"
click at [142, 62] on p "Logan Taylor" at bounding box center [144, 60] width 48 height 8
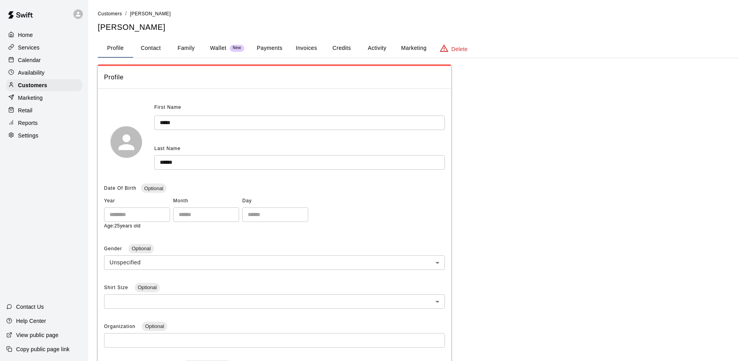
click at [268, 46] on button "Payments" at bounding box center [269, 48] width 38 height 19
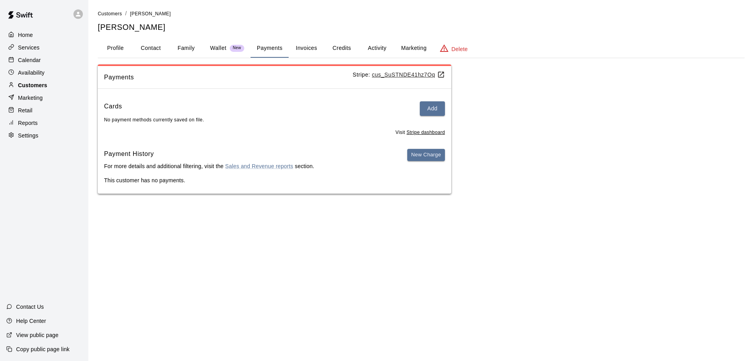
click at [35, 84] on p "Customers" at bounding box center [32, 85] width 29 height 8
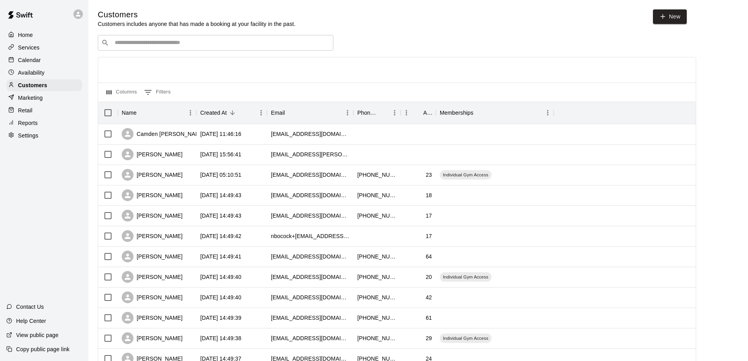
click at [148, 48] on div "​ ​" at bounding box center [215, 43] width 235 height 16
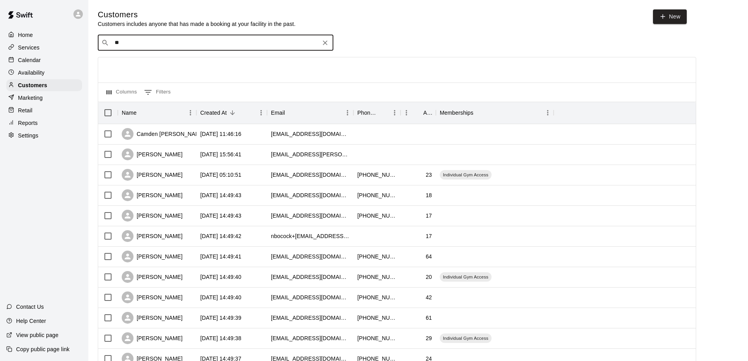
type input "***"
click at [141, 60] on p "Mia Simpson" at bounding box center [144, 60] width 48 height 8
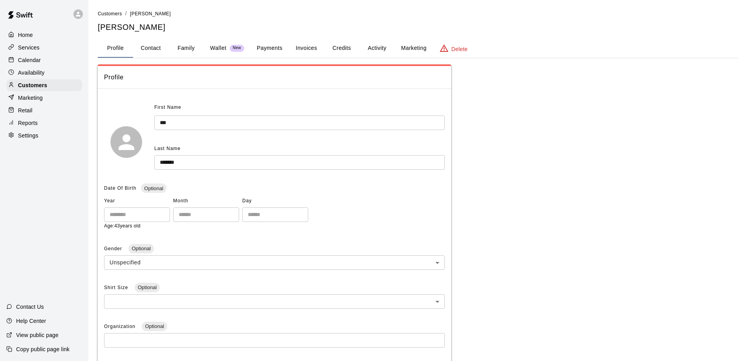
click at [269, 47] on button "Payments" at bounding box center [269, 48] width 38 height 19
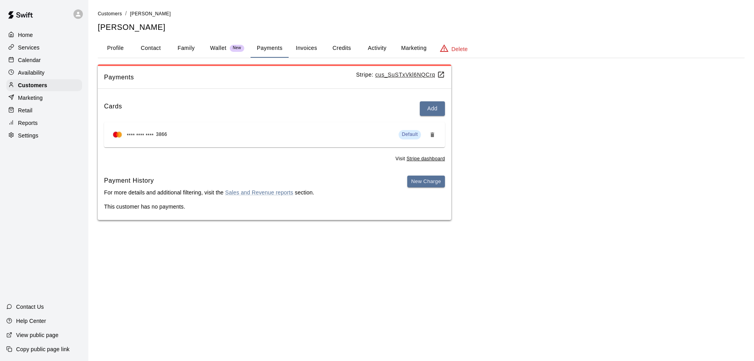
drag, startPoint x: 29, startPoint y: 84, endPoint x: 69, endPoint y: 68, distance: 42.4
click at [29, 84] on p "Customers" at bounding box center [32, 85] width 29 height 8
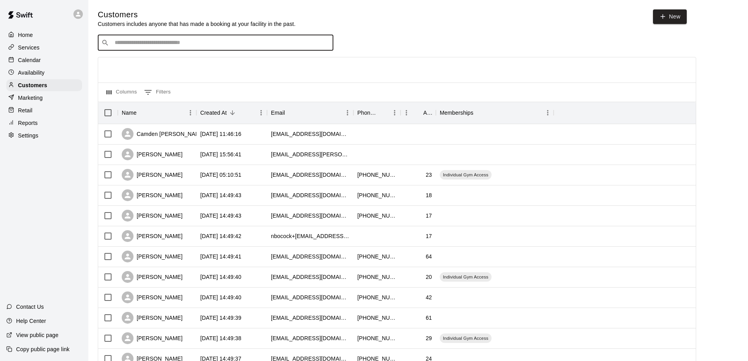
click at [151, 46] on input "Search customers by name or email" at bounding box center [220, 43] width 217 height 8
type input "**"
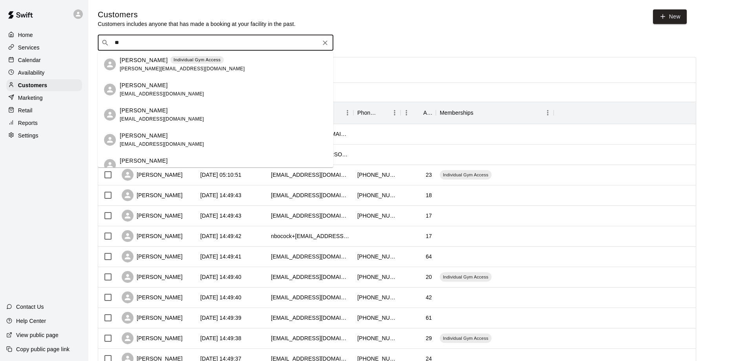
click at [155, 91] on span "hburgmcbride@gmail.com" at bounding box center [162, 93] width 84 height 5
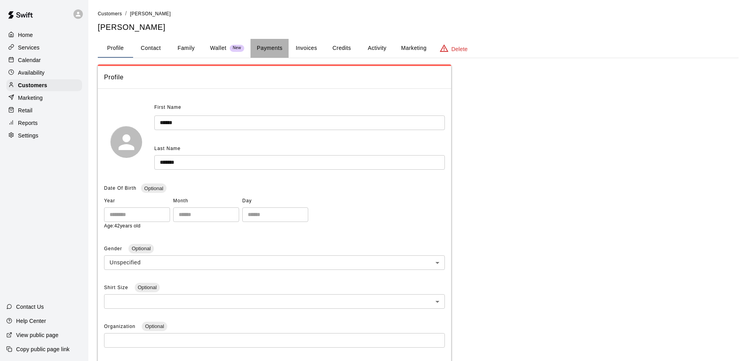
click at [274, 46] on button "Payments" at bounding box center [269, 48] width 38 height 19
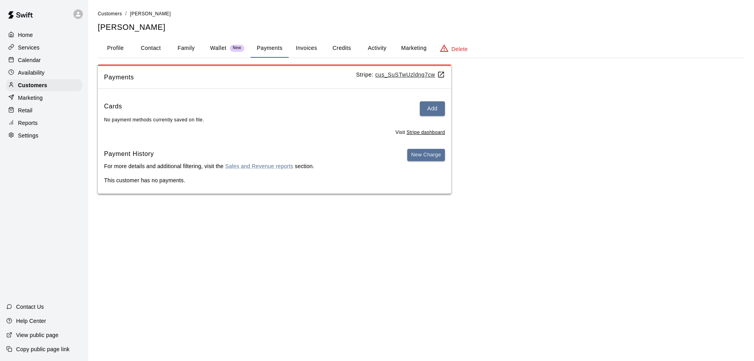
click at [245, 112] on div "Cards Add" at bounding box center [274, 108] width 341 height 15
click at [36, 97] on p "Marketing" at bounding box center [30, 98] width 25 height 8
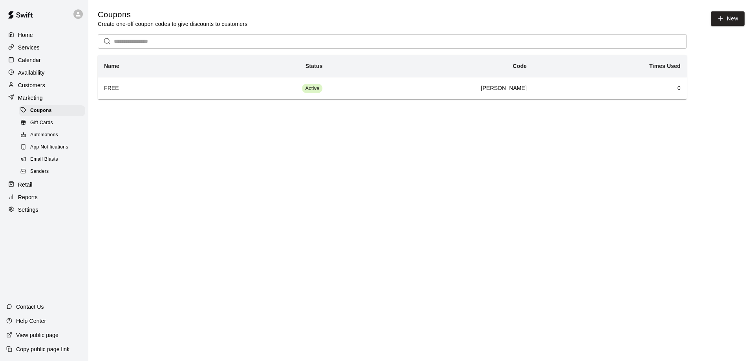
click at [38, 98] on p "Marketing" at bounding box center [30, 98] width 25 height 8
click at [35, 163] on span "Email Blasts" at bounding box center [44, 159] width 28 height 8
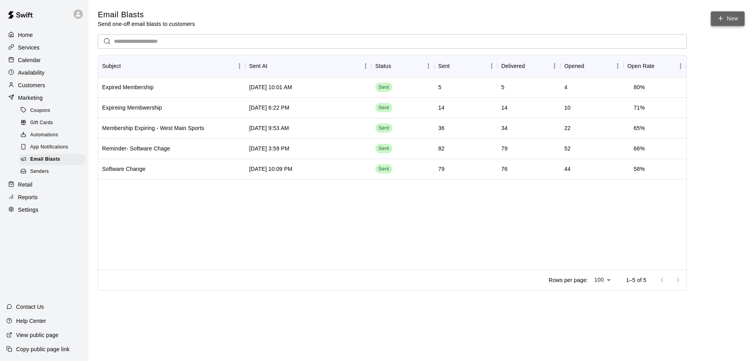
click at [725, 22] on link "New" at bounding box center [727, 18] width 34 height 15
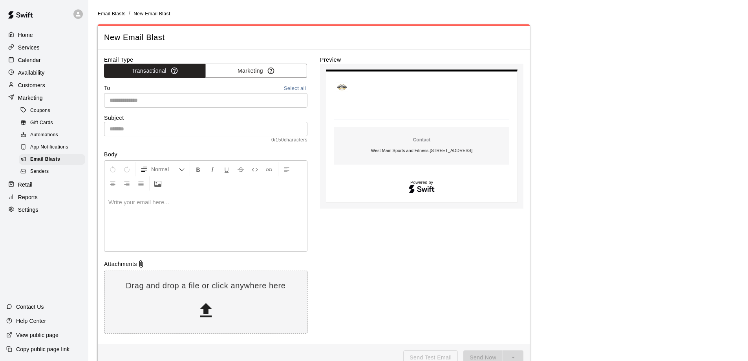
click at [138, 104] on input "text" at bounding box center [204, 100] width 197 height 10
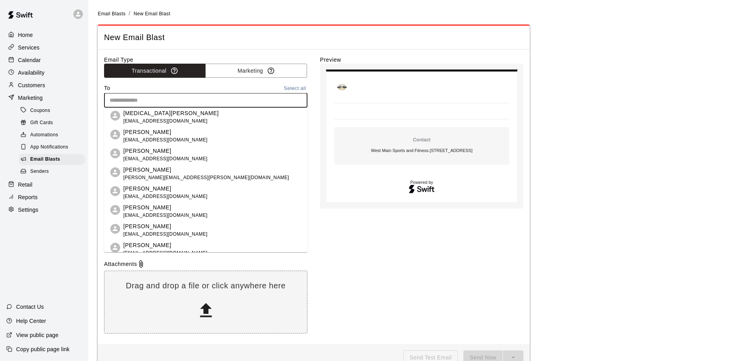
click at [131, 235] on span "asparger@rocketmail.com" at bounding box center [165, 234] width 84 height 8
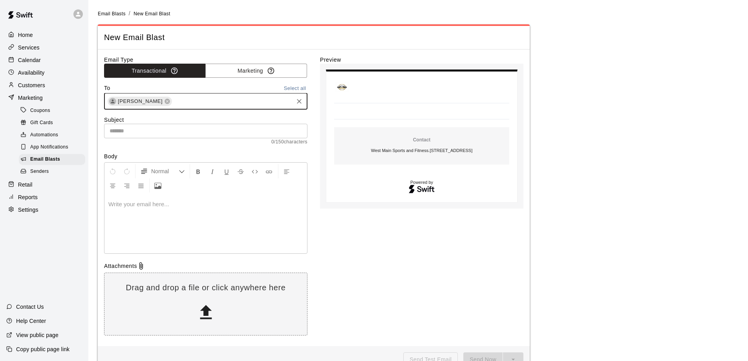
click at [186, 100] on input "text" at bounding box center [232, 101] width 119 height 10
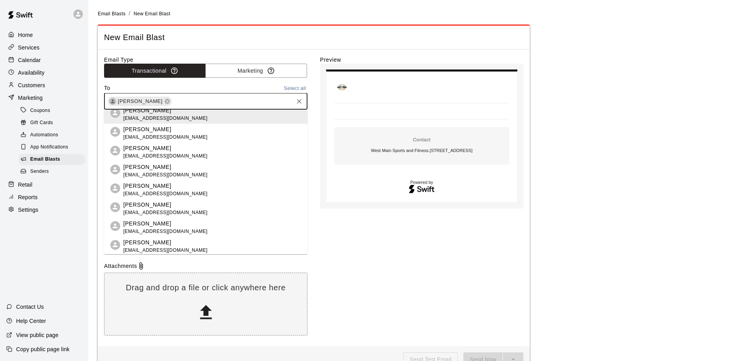
scroll to position [157, 0]
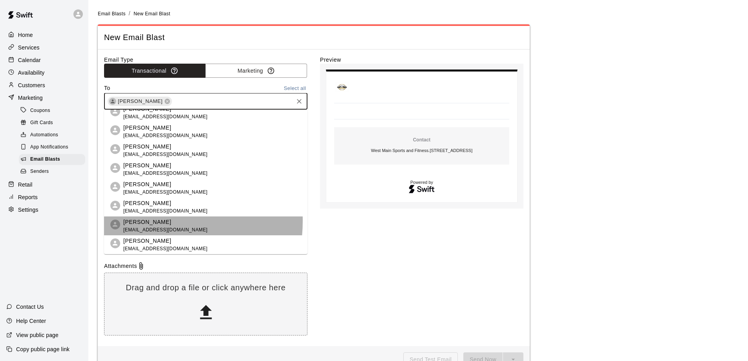
click at [139, 221] on p "Brian Sakalas" at bounding box center [165, 222] width 84 height 8
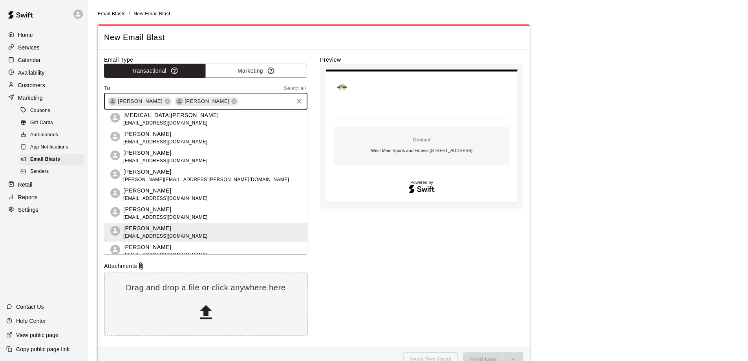
click at [242, 99] on input "text" at bounding box center [266, 101] width 52 height 10
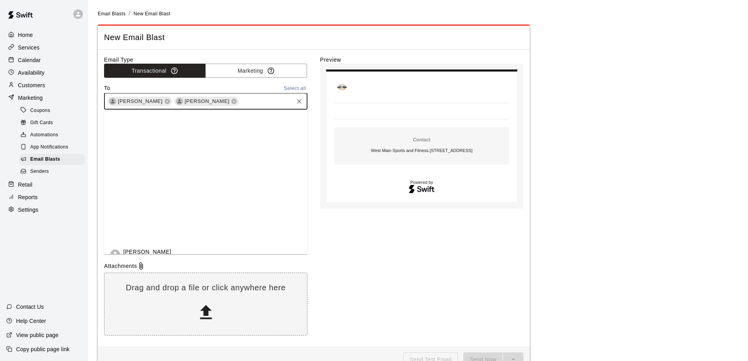
scroll to position [1457, 0]
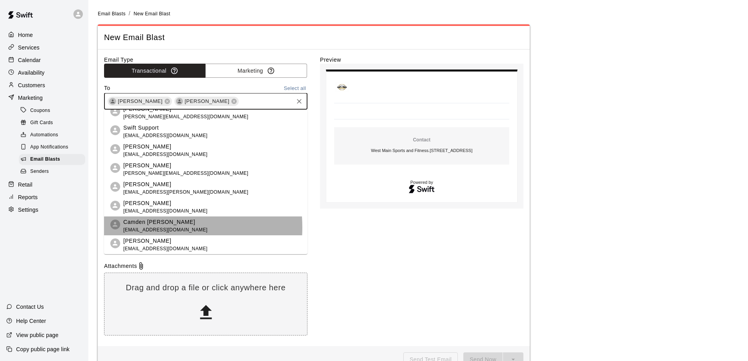
click at [140, 227] on span "[EMAIL_ADDRESS][DOMAIN_NAME]" at bounding box center [165, 230] width 84 height 8
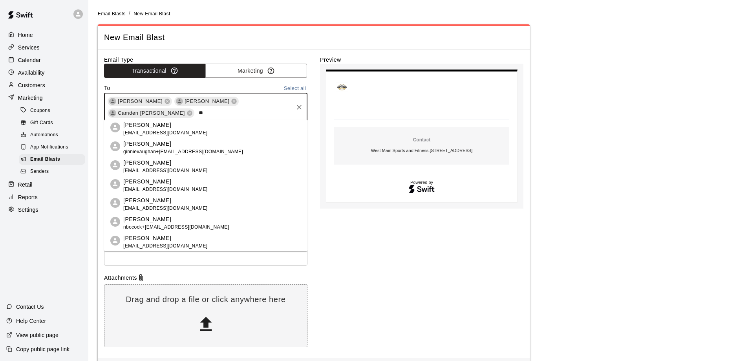
type input "*"
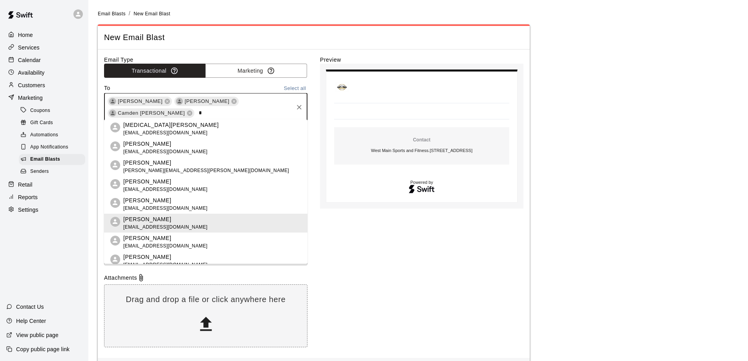
type input "**"
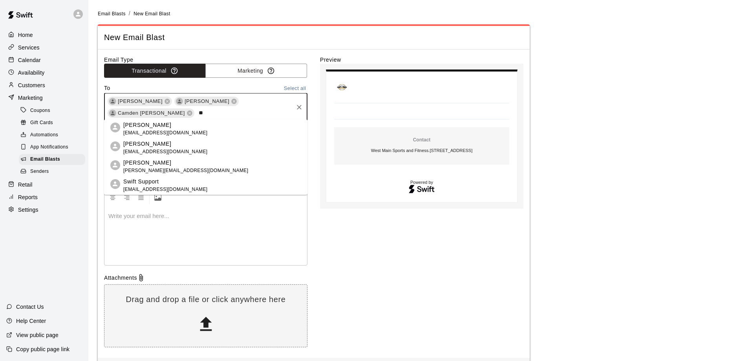
click at [139, 145] on p "[PERSON_NAME]" at bounding box center [165, 144] width 84 height 8
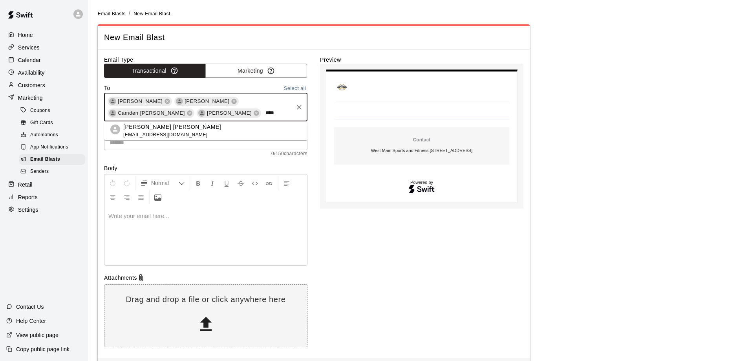
type input "*****"
click at [137, 134] on span "[EMAIL_ADDRESS][DOMAIN_NAME]" at bounding box center [172, 135] width 98 height 8
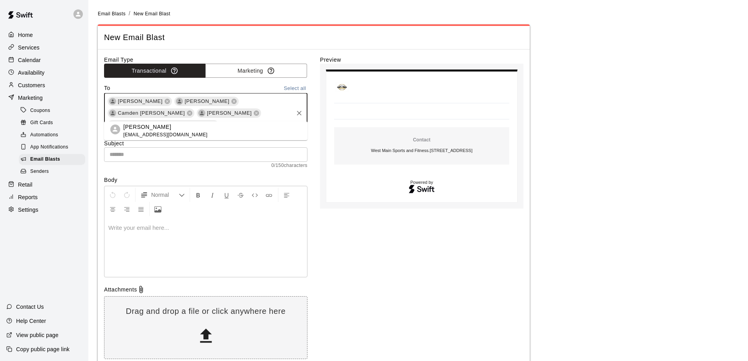
type input "*****"
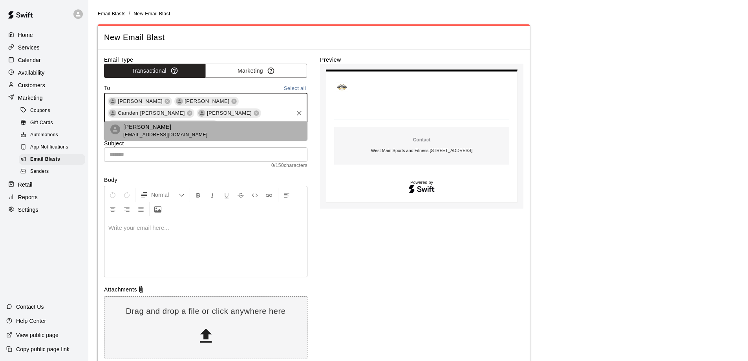
click at [135, 133] on span "[EMAIL_ADDRESS][DOMAIN_NAME]" at bounding box center [165, 135] width 84 height 8
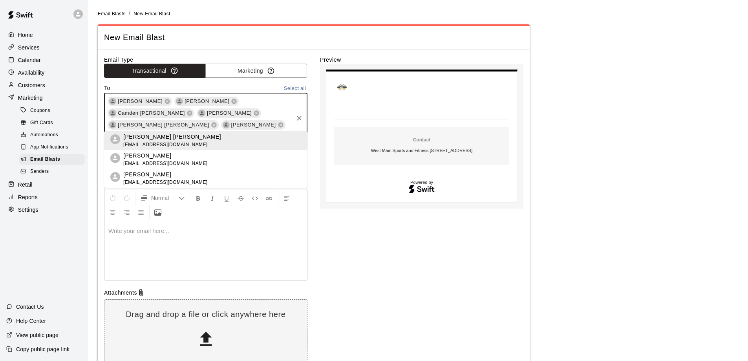
type input "*****"
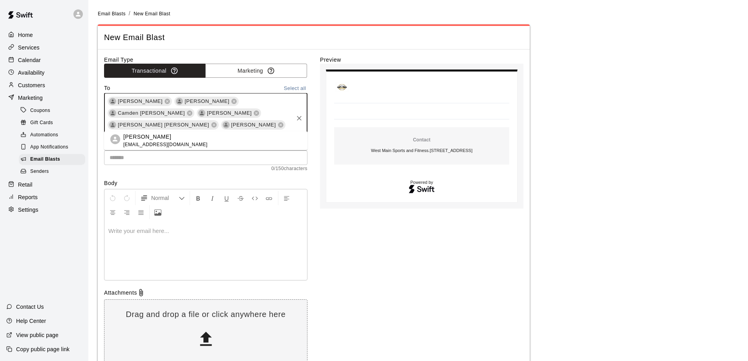
click at [141, 142] on span "[EMAIL_ADDRESS][DOMAIN_NAME]" at bounding box center [165, 145] width 84 height 8
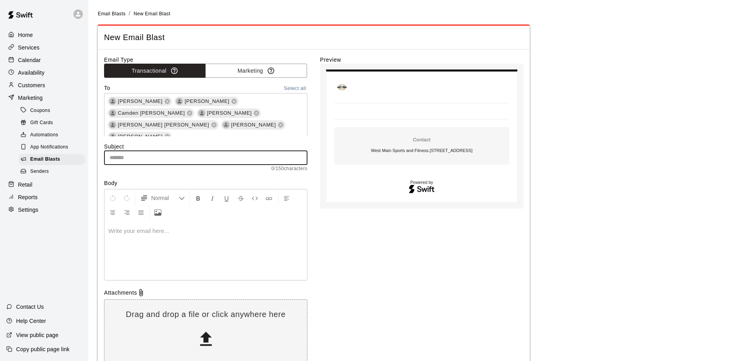
click at [142, 154] on input "text" at bounding box center [205, 157] width 203 height 15
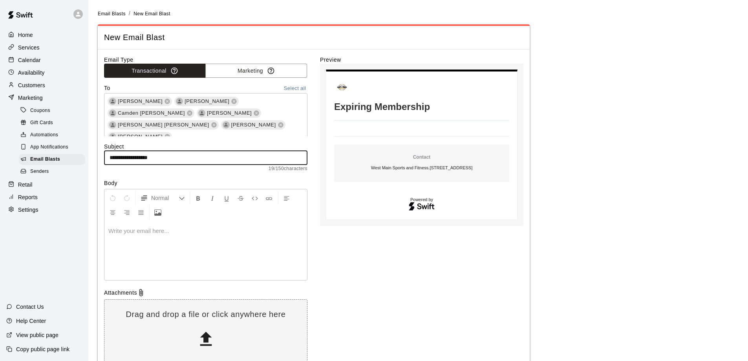
type input "**********"
click at [138, 230] on p at bounding box center [205, 231] width 195 height 8
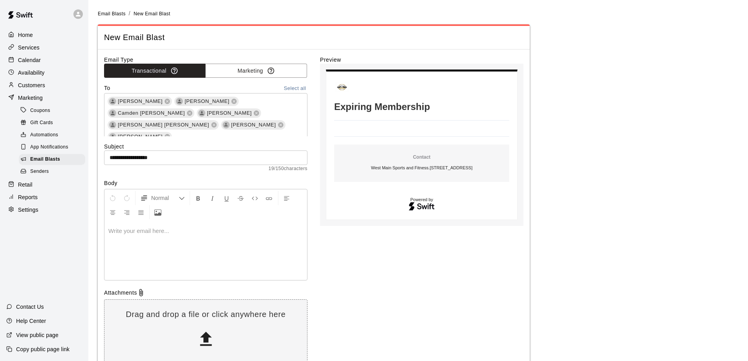
click at [126, 229] on p at bounding box center [205, 231] width 195 height 8
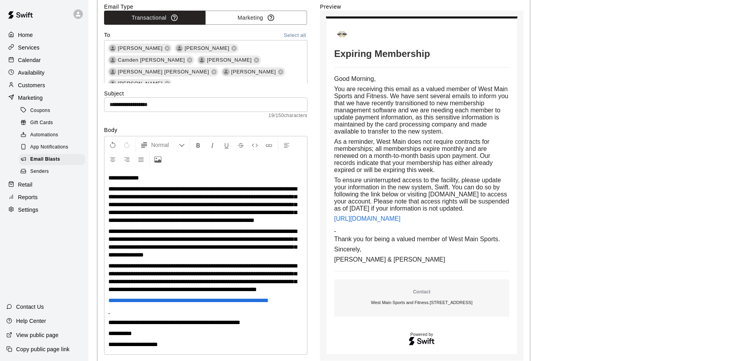
scroll to position [0, 0]
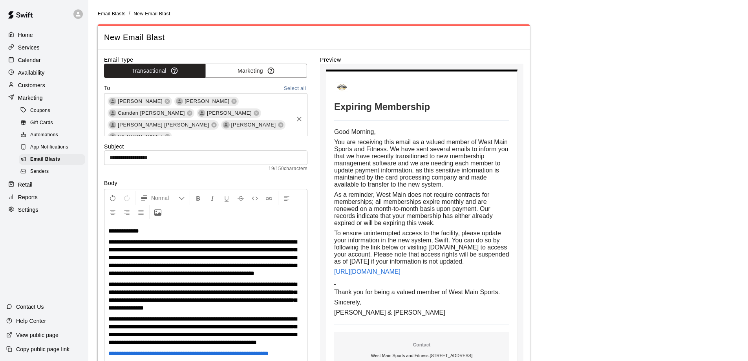
click at [175, 130] on div "Aimee Sparger Brian Sakalas Camden Freeland Jeremy Rutledge Holden Custer Logan…" at bounding box center [205, 119] width 203 height 52
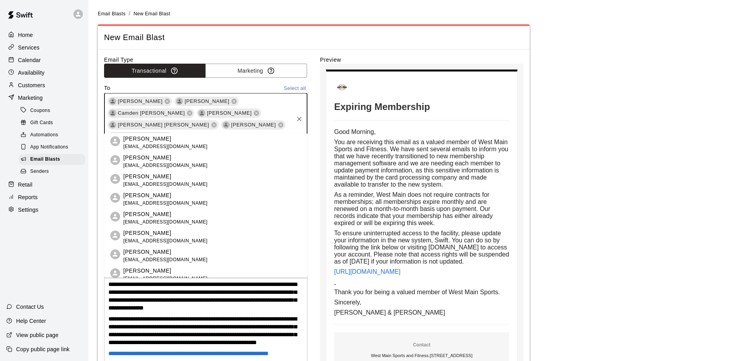
type input "**"
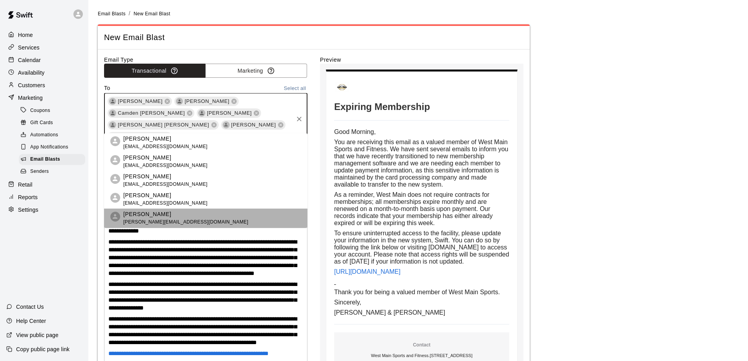
click at [142, 215] on p "Jamey Leonard" at bounding box center [185, 214] width 125 height 8
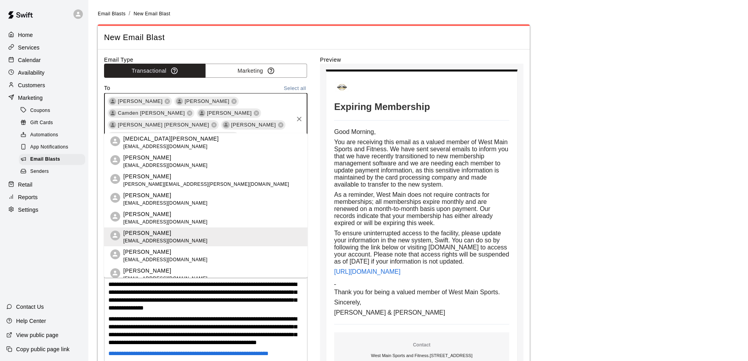
type input "**"
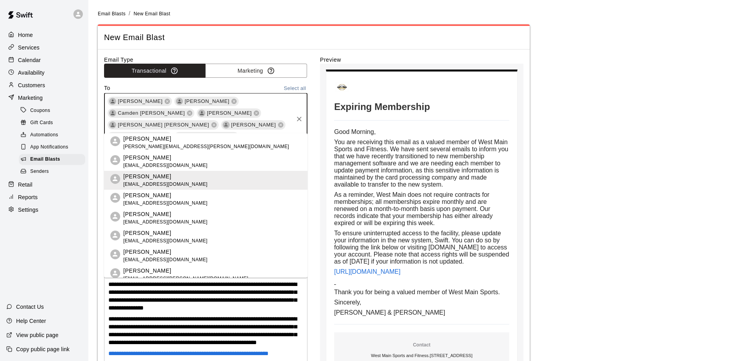
click at [151, 269] on p "Robin Leonard" at bounding box center [185, 270] width 125 height 8
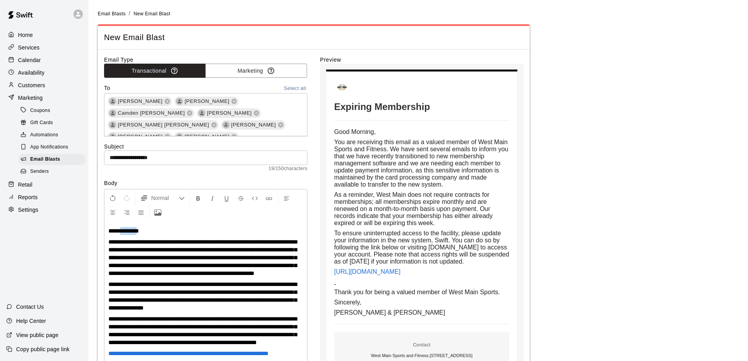
drag, startPoint x: 125, startPoint y: 231, endPoint x: 145, endPoint y: 230, distance: 20.4
click at [139, 230] on span "**********" at bounding box center [123, 231] width 31 height 6
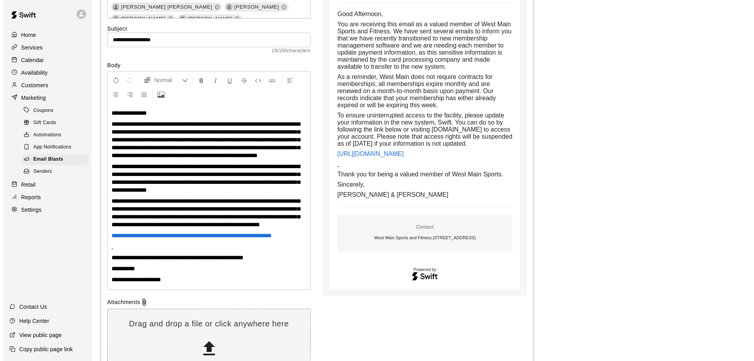
scroll to position [191, 0]
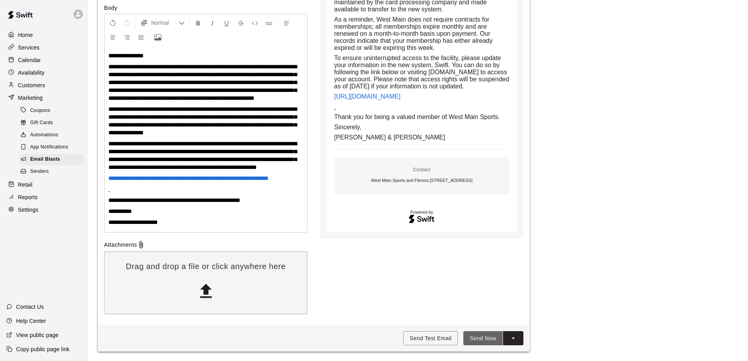
click at [484, 339] on button "Send Now" at bounding box center [482, 338] width 39 height 15
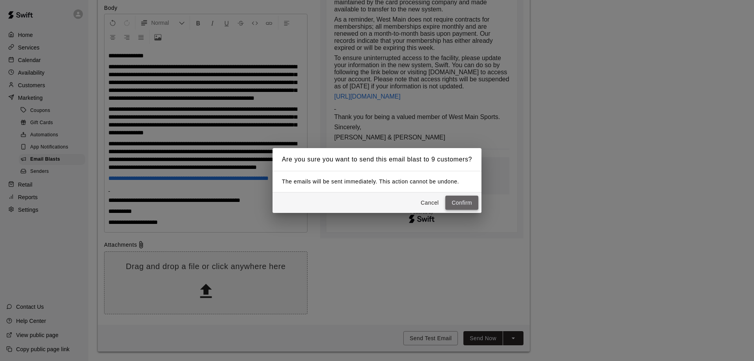
click at [460, 204] on button "Confirm" at bounding box center [461, 202] width 33 height 15
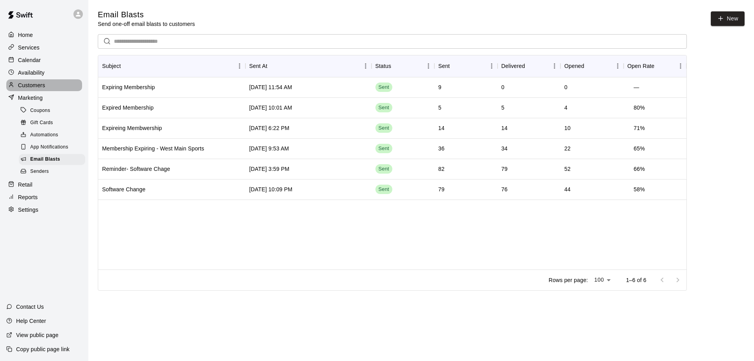
click at [22, 88] on p "Customers" at bounding box center [31, 85] width 27 height 8
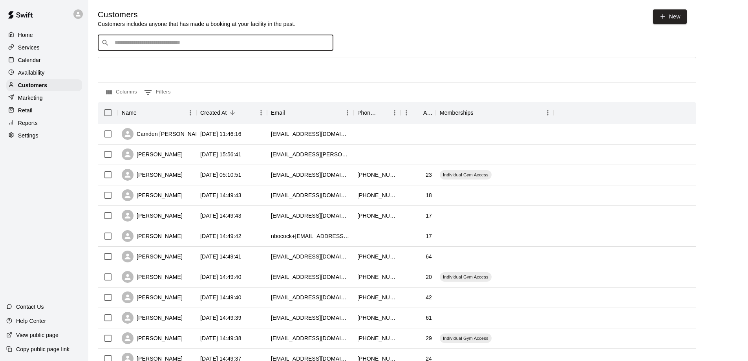
click at [123, 43] on input "Search customers by name or email" at bounding box center [220, 43] width 217 height 8
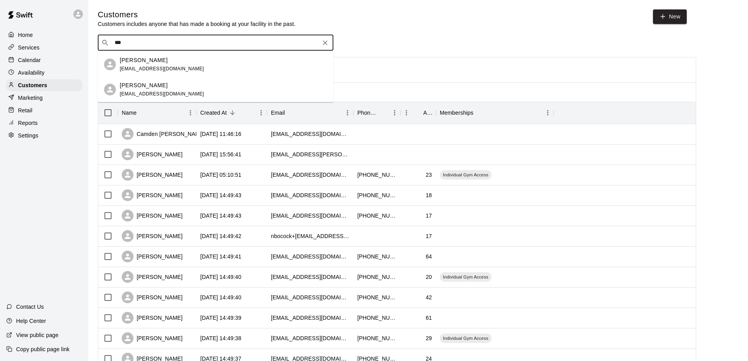
drag, startPoint x: 139, startPoint y: 43, endPoint x: 91, endPoint y: 36, distance: 48.8
click at [91, 36] on main "Customers Customers includes anyone that has made a booking at your facility in…" at bounding box center [417, 338] width 659 height 677
type input "*****"
click at [133, 60] on p "Brynn Bowen" at bounding box center [144, 60] width 48 height 8
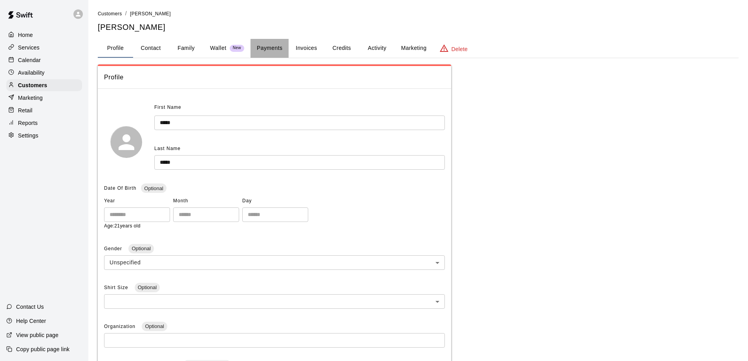
click at [267, 47] on button "Payments" at bounding box center [269, 48] width 38 height 19
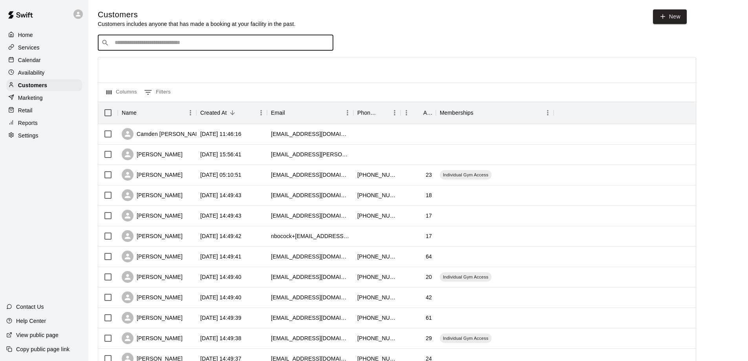
click at [144, 45] on input "Search customers by name or email" at bounding box center [220, 43] width 217 height 8
type input "***"
click at [150, 68] on span "brynnbowen01@gmail.com" at bounding box center [162, 68] width 84 height 5
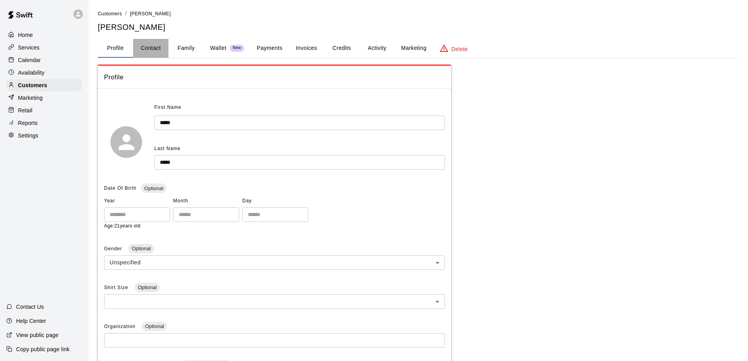
click at [145, 44] on button "Contact" at bounding box center [150, 48] width 35 height 19
select select "**"
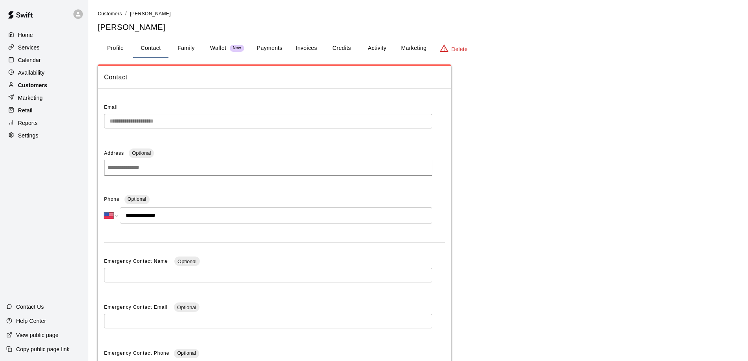
click at [32, 86] on p "Customers" at bounding box center [32, 85] width 29 height 8
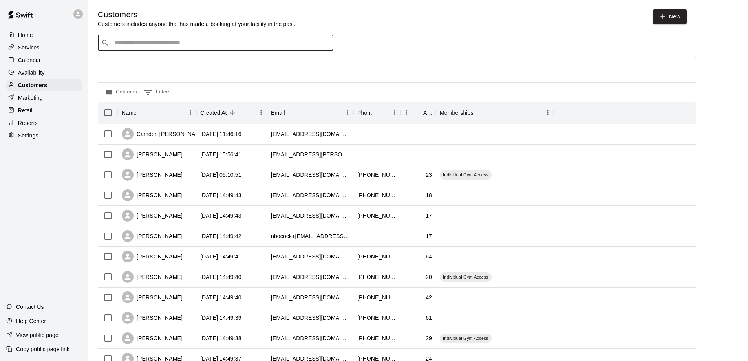
click at [133, 43] on input "Search customers by name or email" at bounding box center [220, 43] width 217 height 8
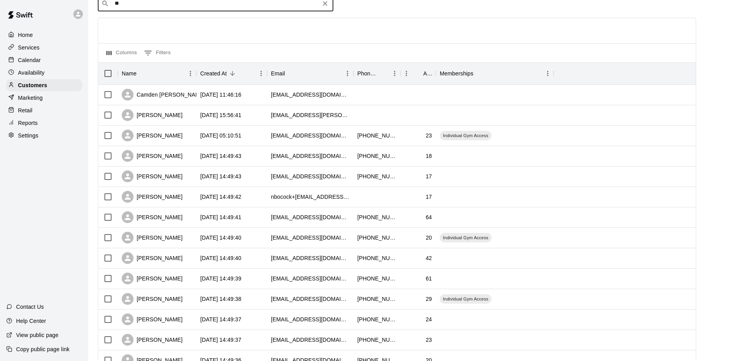
type input "*"
click at [24, 97] on p "Marketing" at bounding box center [30, 98] width 25 height 8
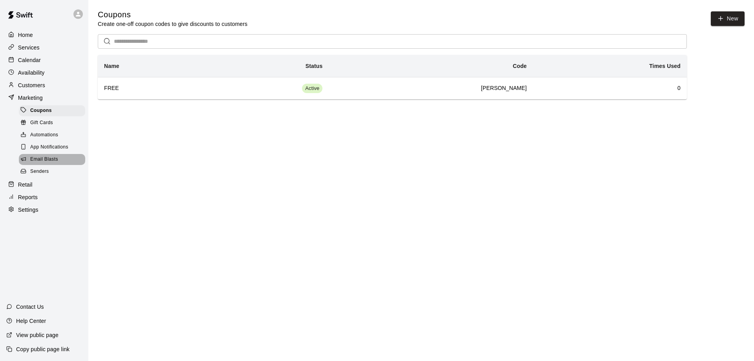
click at [51, 161] on span "Email Blasts" at bounding box center [44, 159] width 28 height 8
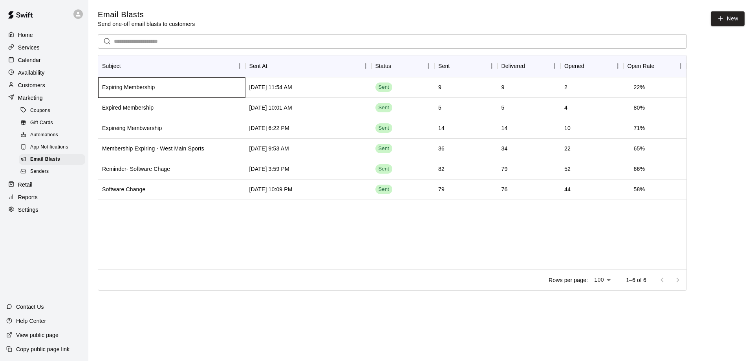
click at [165, 89] on div "Expiring Membership" at bounding box center [171, 87] width 147 height 20
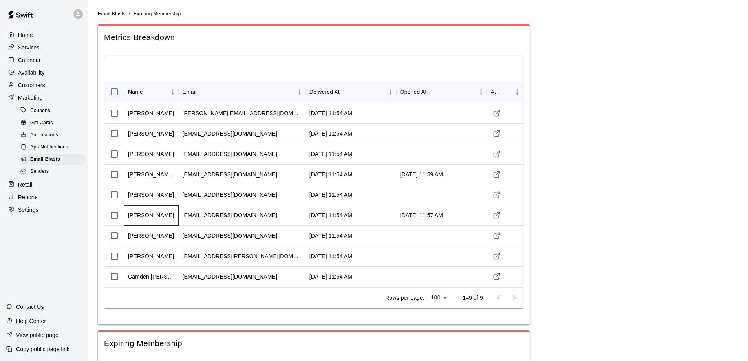
click at [131, 215] on div "Logan Taylor" at bounding box center [151, 215] width 46 height 8
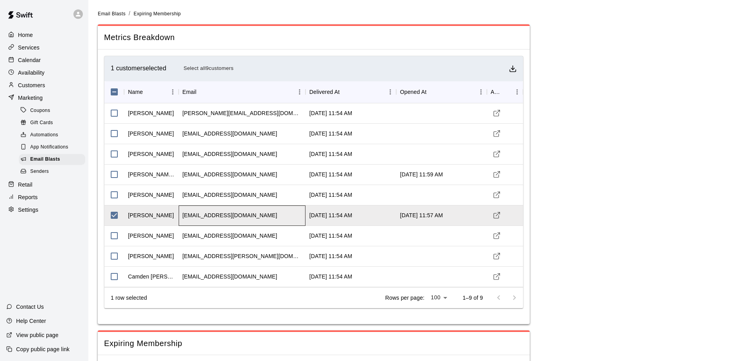
click at [217, 218] on div "logantaylor74@yahoo.com" at bounding box center [230, 215] width 95 height 8
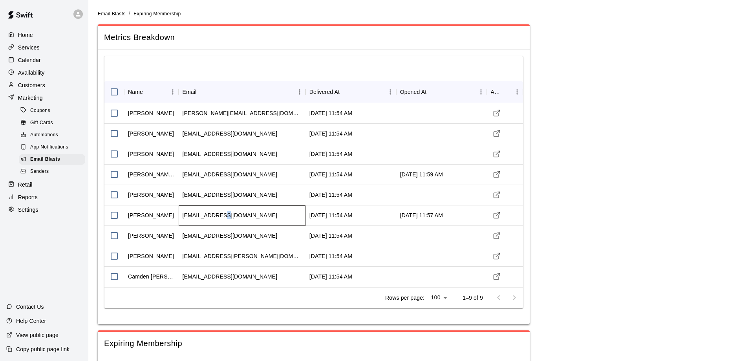
click at [217, 218] on div "logantaylor74@yahoo.com" at bounding box center [230, 215] width 95 height 8
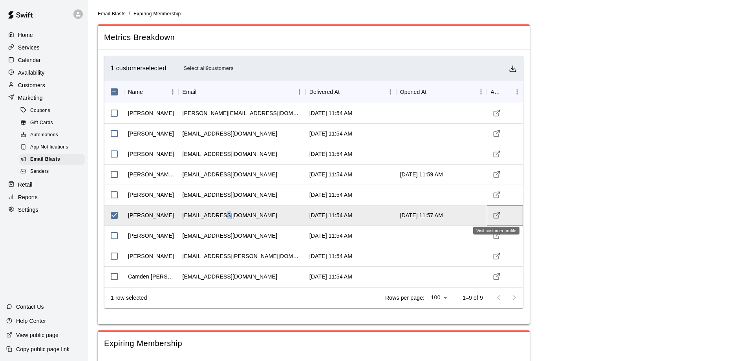
click at [499, 214] on icon "Visit customer profile" at bounding box center [497, 215] width 8 height 8
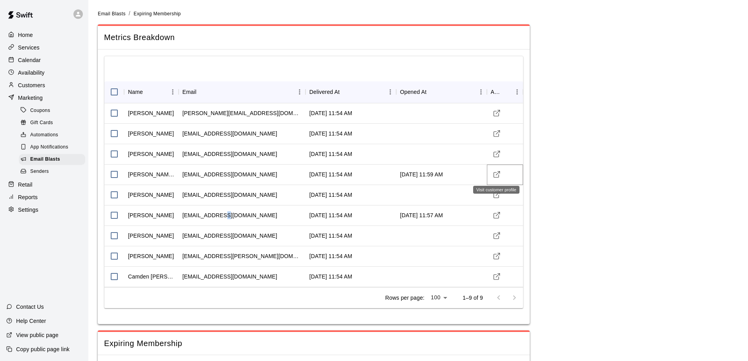
click at [497, 172] on icon "Visit customer profile" at bounding box center [497, 174] width 8 height 8
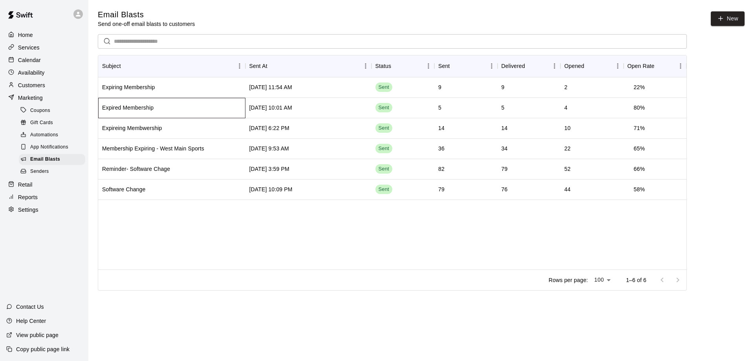
click at [162, 107] on div "Expired Membership" at bounding box center [171, 108] width 147 height 20
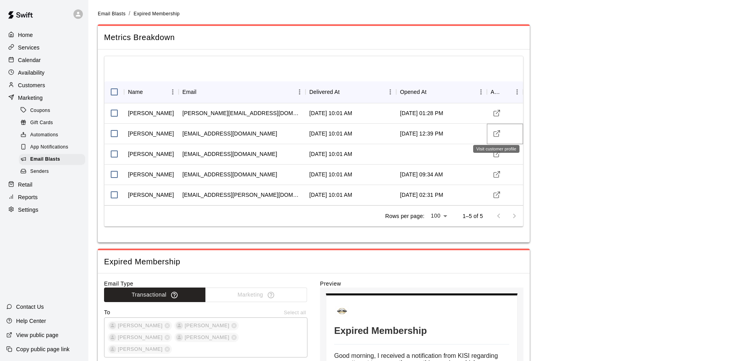
click at [500, 134] on icon "Visit customer profile" at bounding box center [497, 134] width 8 height 8
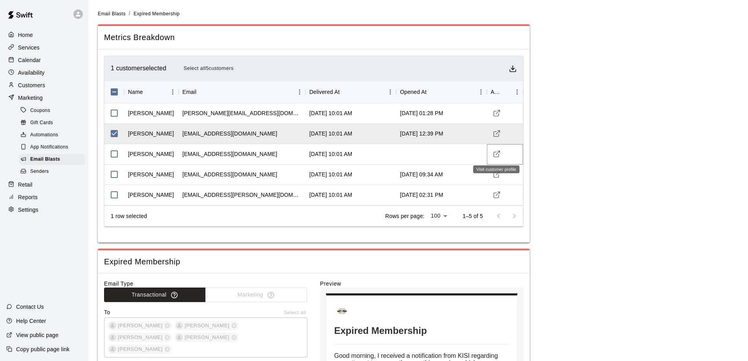
click at [496, 155] on icon "Visit customer profile" at bounding box center [497, 154] width 8 height 8
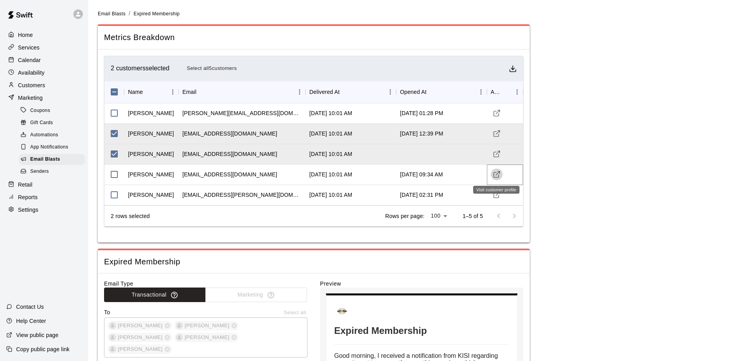
click at [495, 174] on icon "Visit customer profile" at bounding box center [497, 174] width 8 height 8
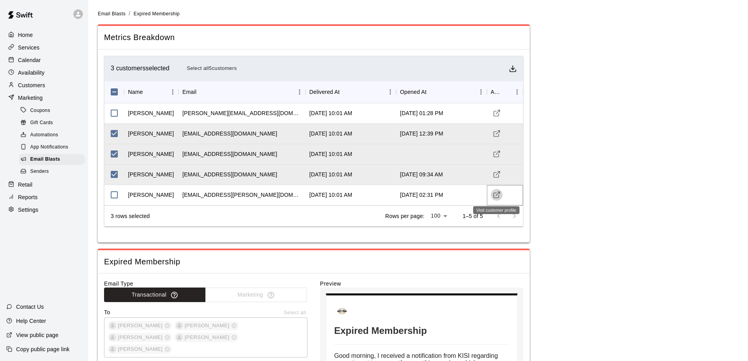
click at [500, 197] on icon "Visit customer profile" at bounding box center [497, 195] width 8 height 8
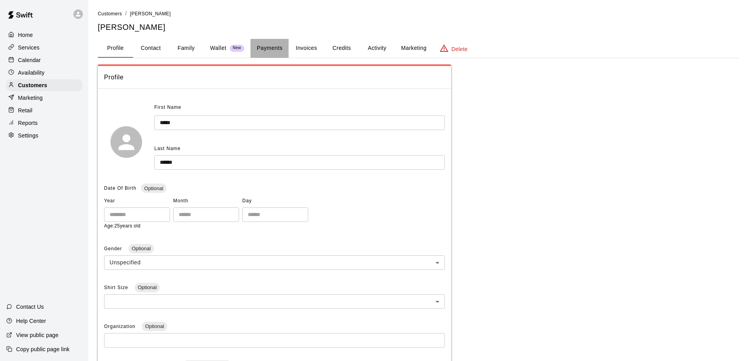
click at [270, 49] on button "Payments" at bounding box center [269, 48] width 38 height 19
click at [260, 49] on button "Payments" at bounding box center [269, 48] width 38 height 19
click at [280, 48] on button "Payments" at bounding box center [269, 48] width 38 height 19
click at [266, 47] on button "Payments" at bounding box center [269, 48] width 38 height 19
click at [265, 47] on button "Payments" at bounding box center [269, 48] width 38 height 19
